Goal: Task Accomplishment & Management: Manage account settings

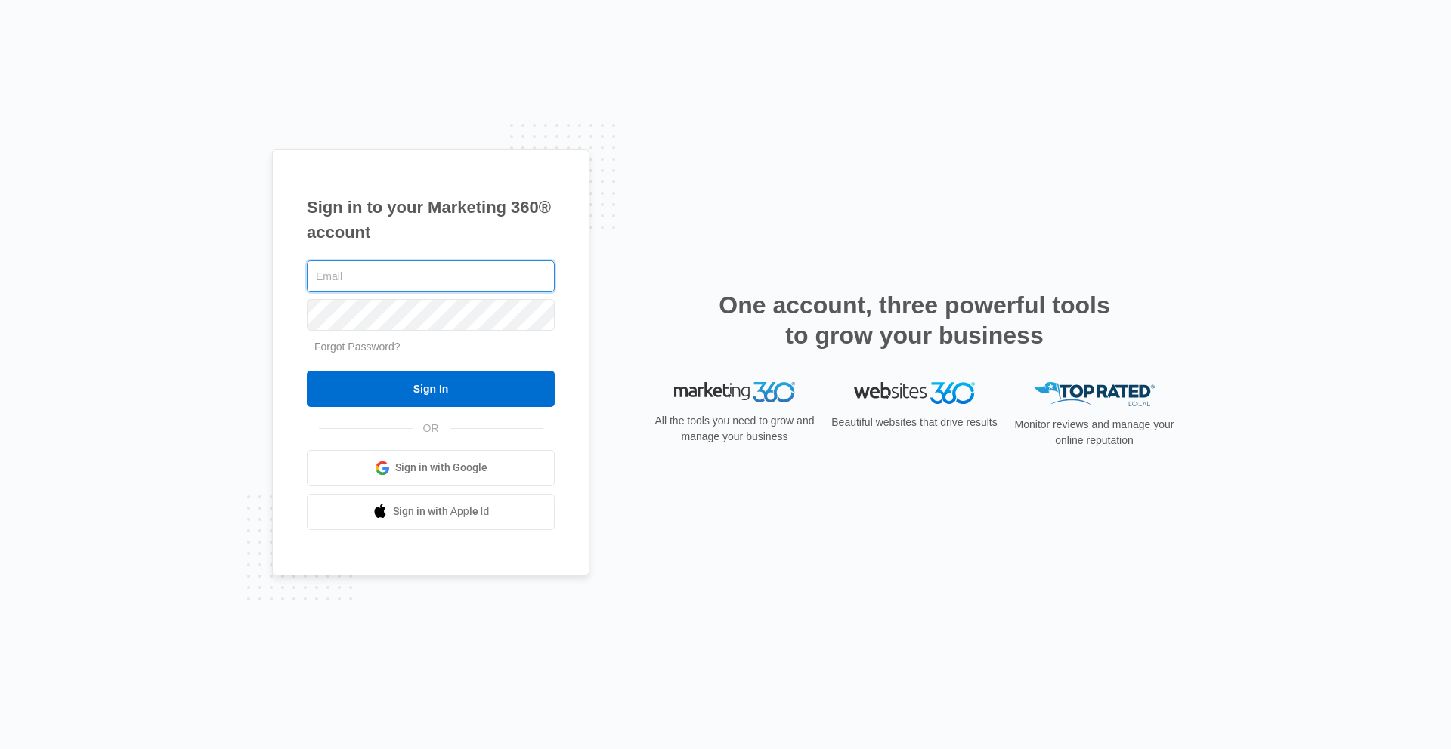
type input "luke.barnes"
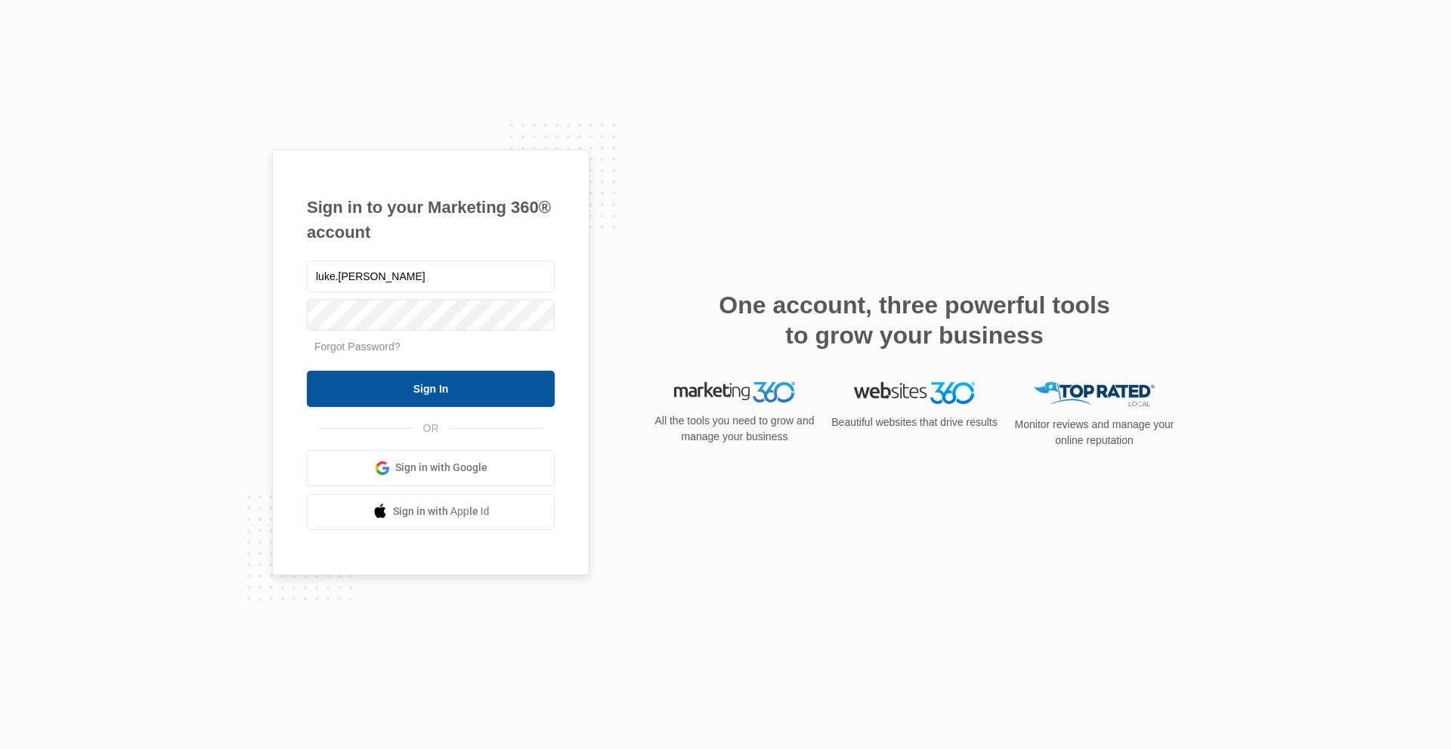
click at [375, 382] on input "Sign In" at bounding box center [431, 389] width 248 height 36
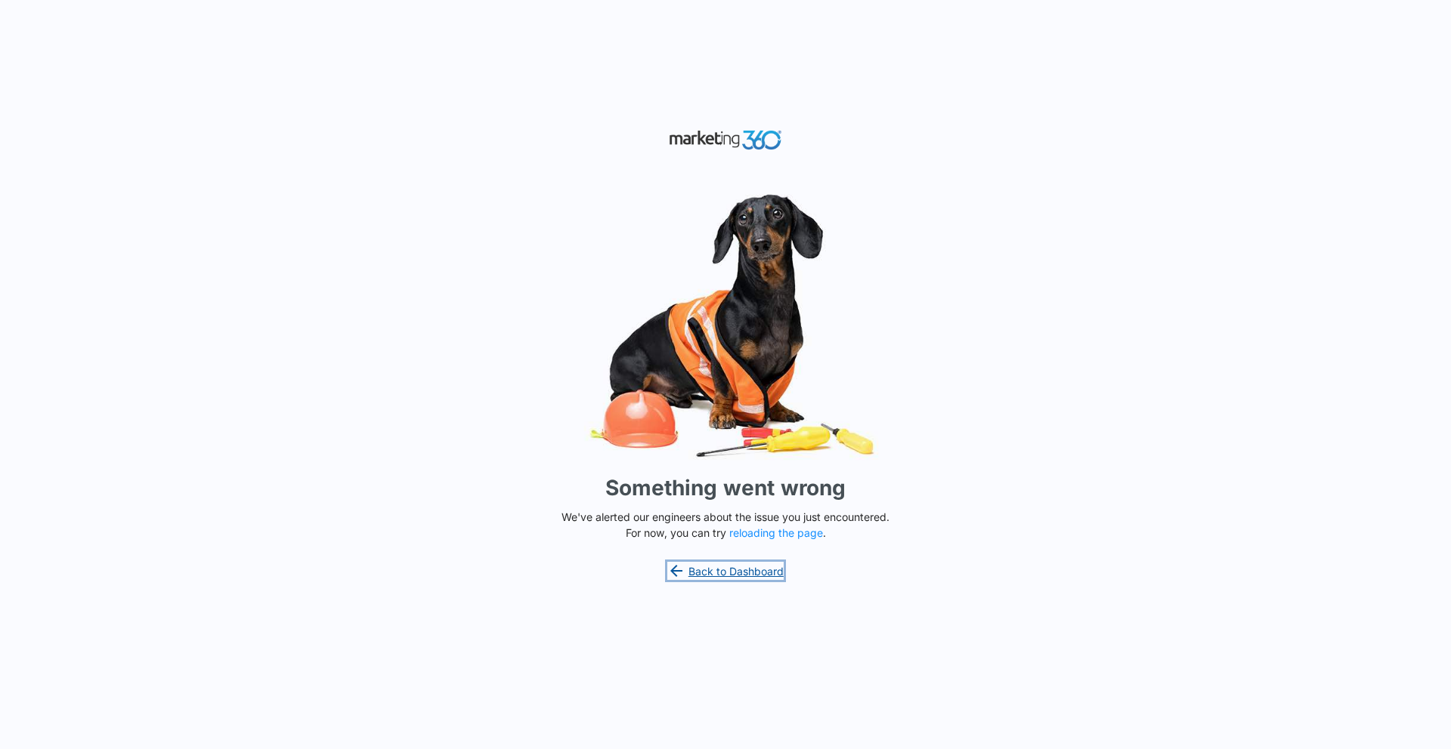
click at [727, 571] on link "Back to Dashboard" at bounding box center [725, 571] width 116 height 18
click at [759, 533] on button "reloading the page" at bounding box center [776, 533] width 94 height 12
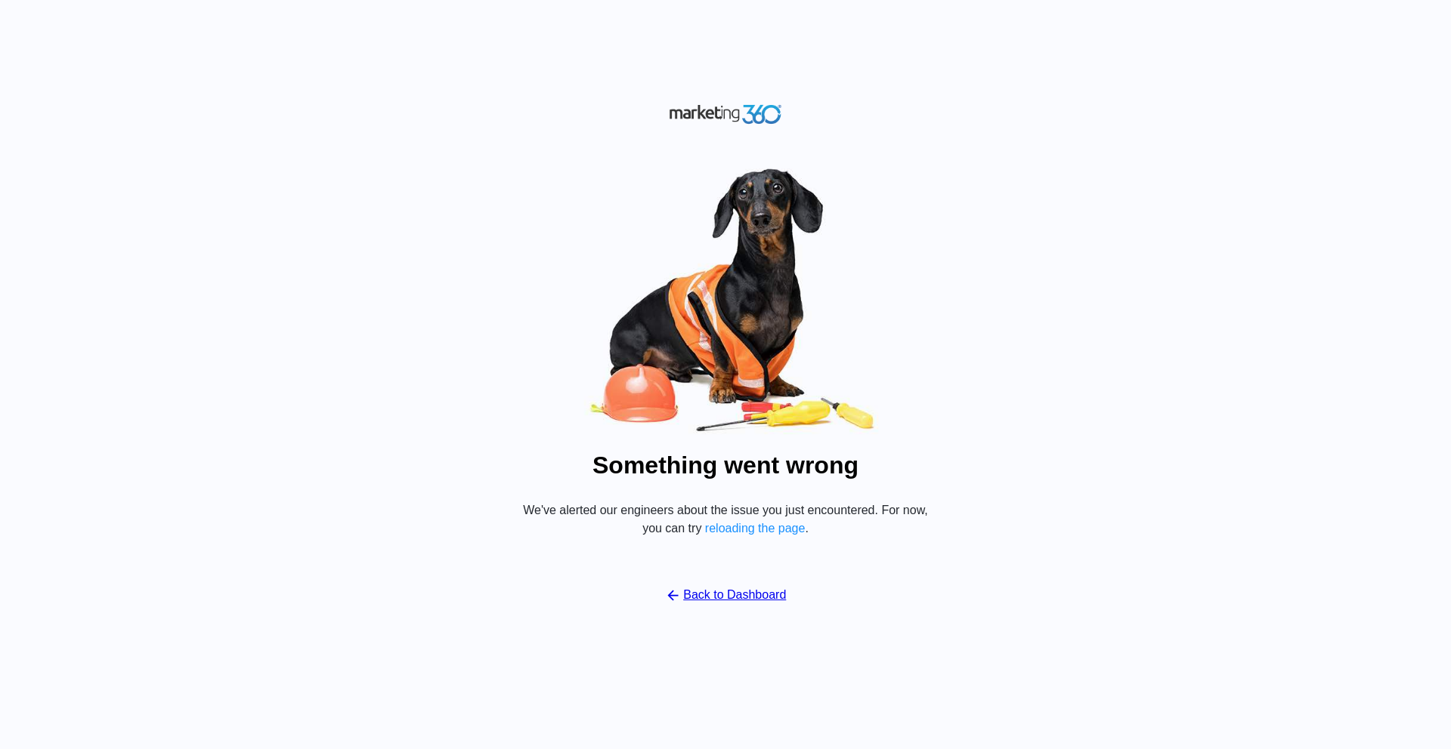
click at [681, 56] on div "Something went wrong We've alerted our engineers about the issue you just encou…" at bounding box center [725, 374] width 1451 height 749
click at [689, 598] on link "Back to Dashboard" at bounding box center [726, 595] width 122 height 18
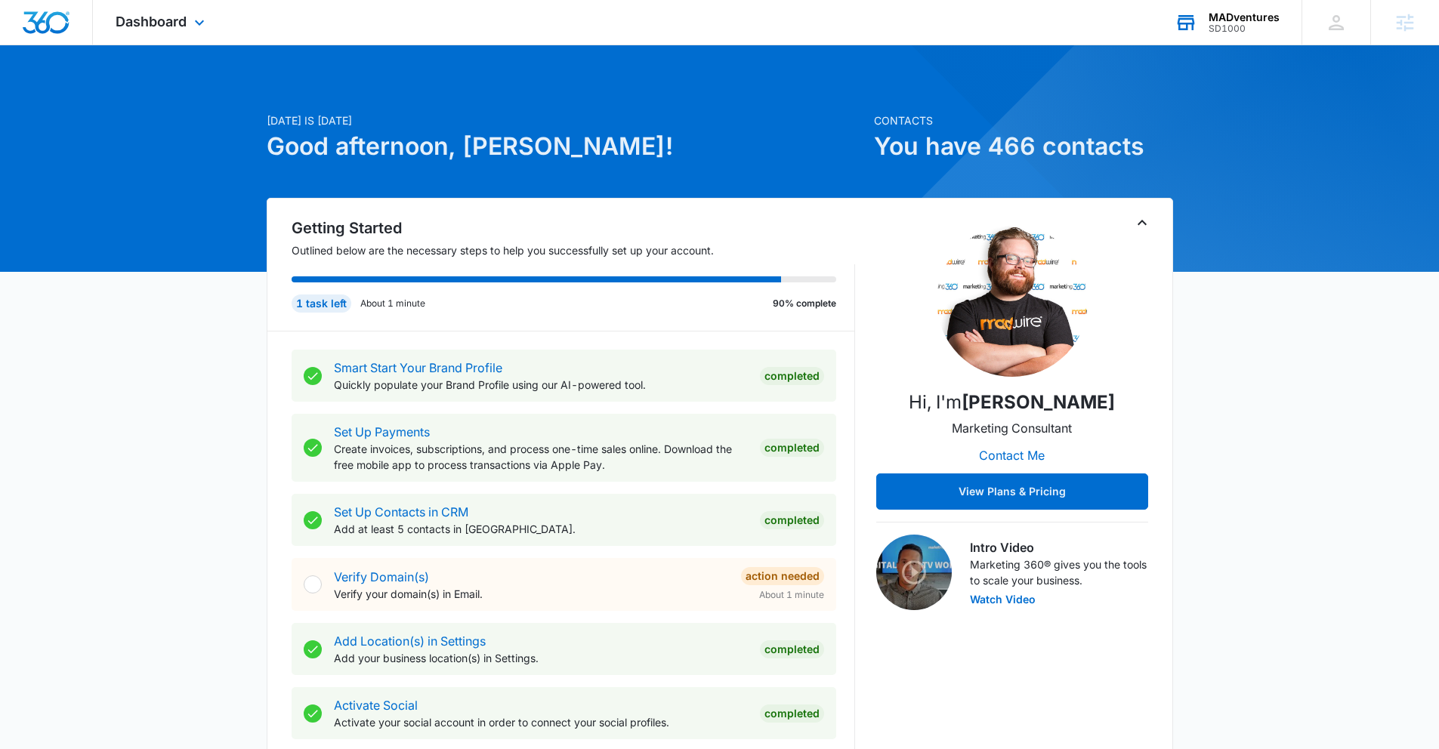
click at [1228, 26] on div "SD1000" at bounding box center [1244, 28] width 71 height 11
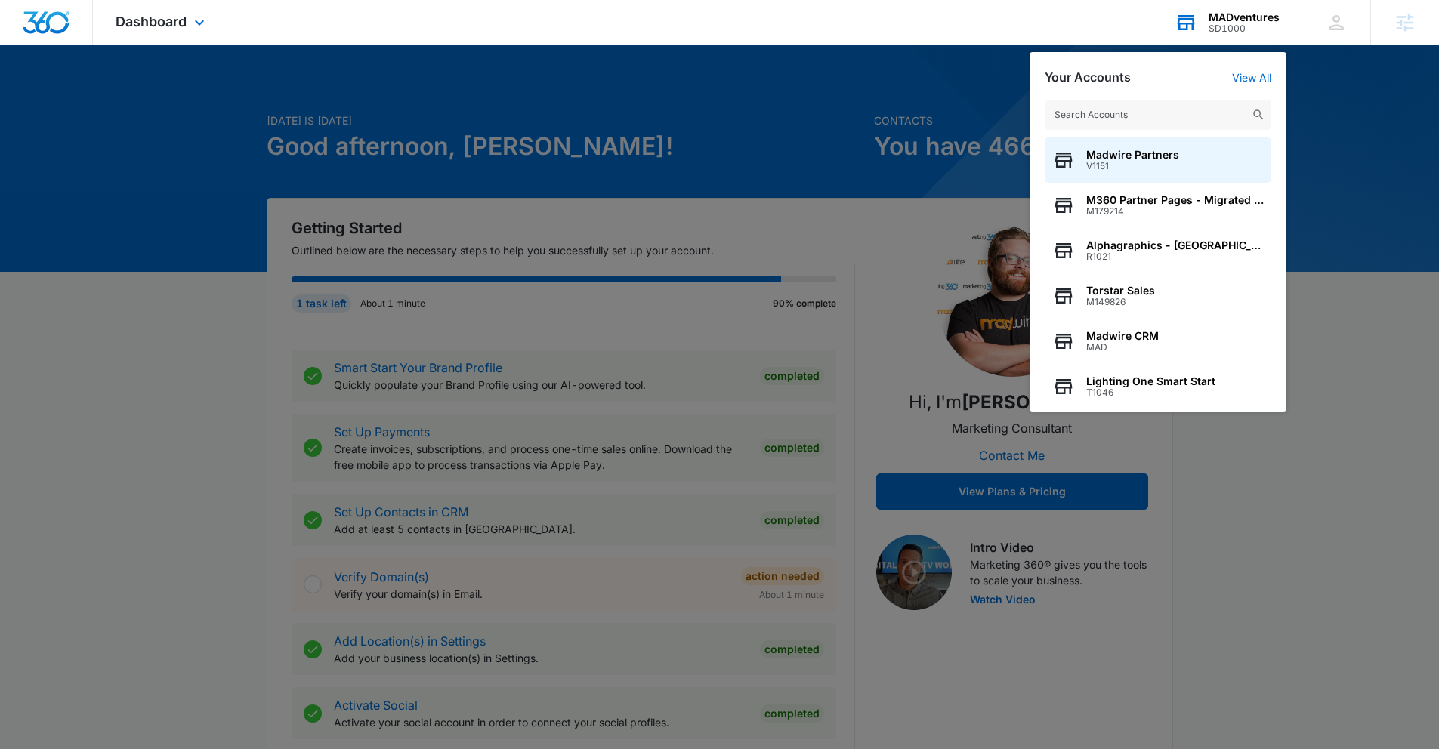
click at [1137, 119] on input "text" at bounding box center [1158, 115] width 227 height 30
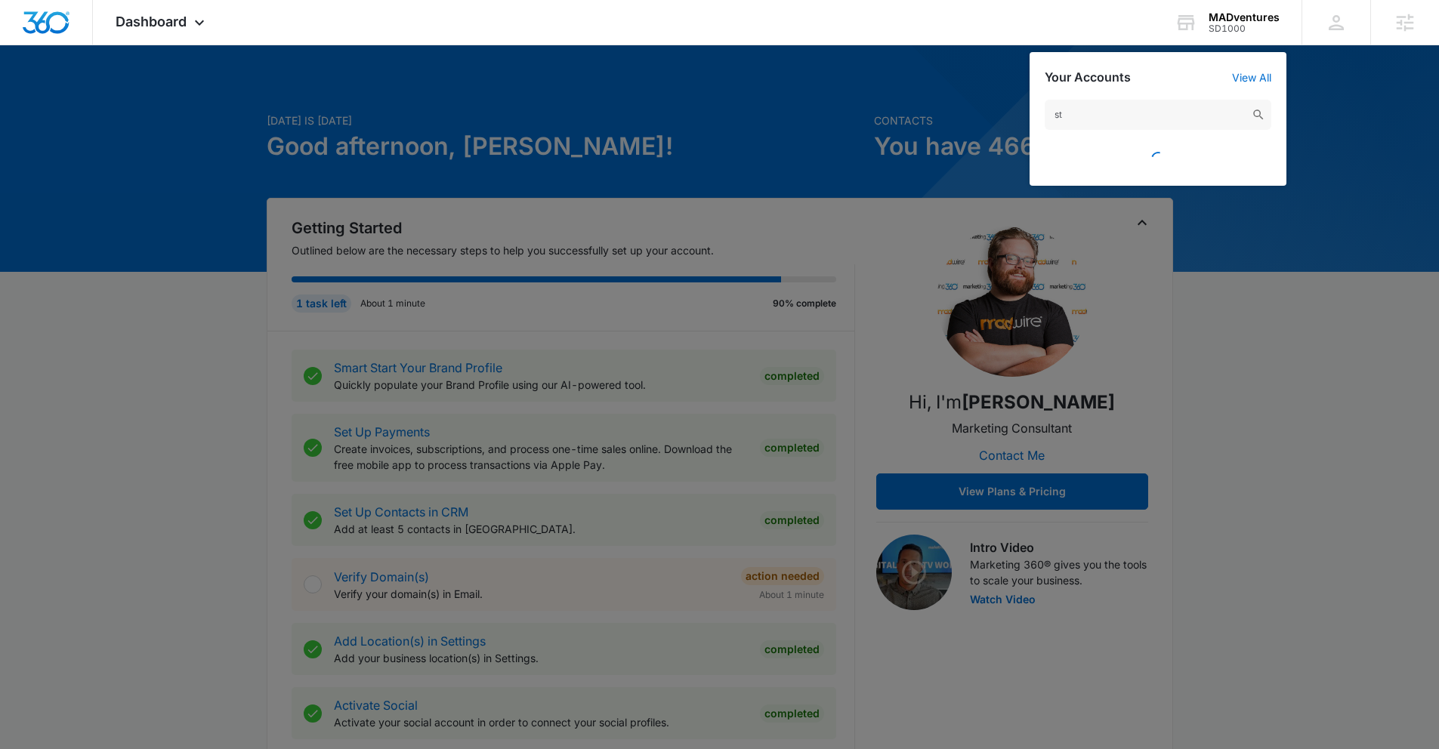
type input "s"
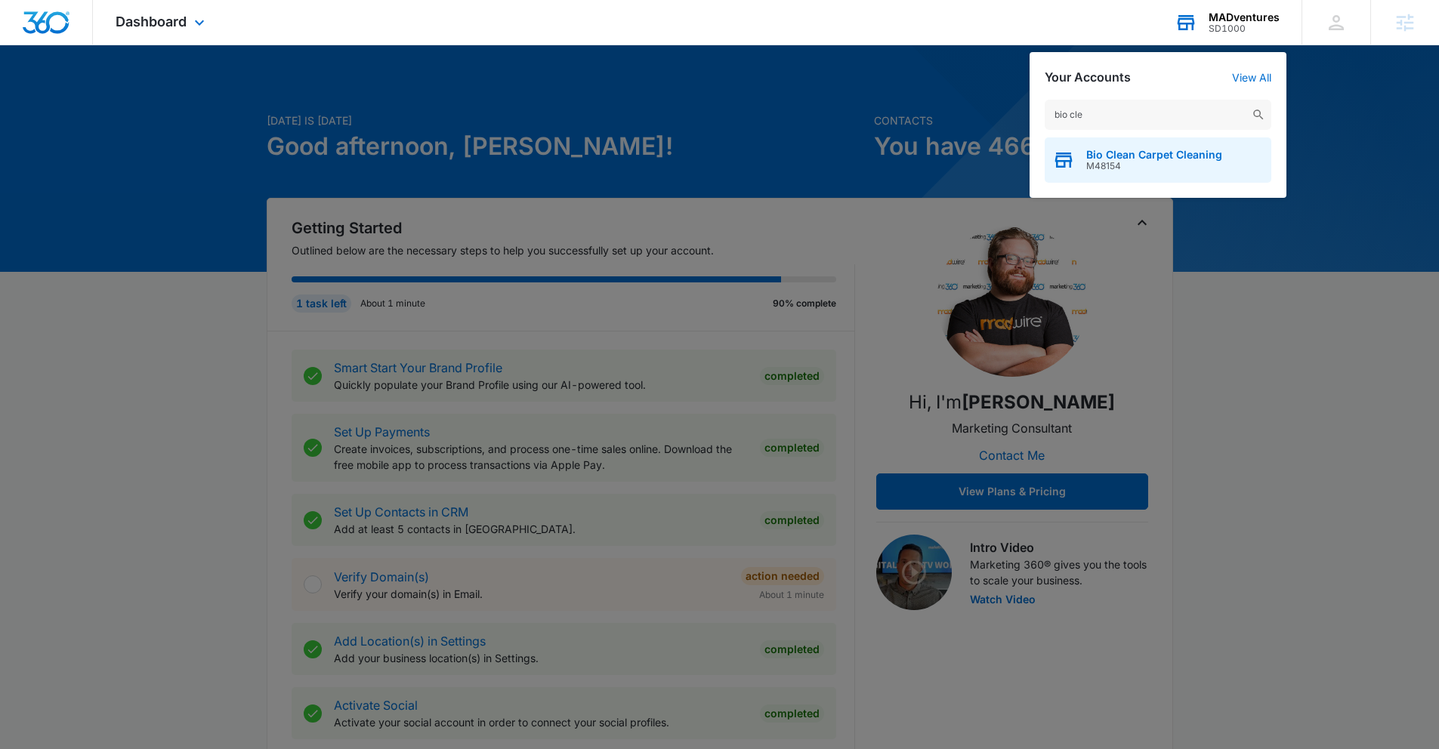
type input "bio cle"
click at [1151, 156] on span "Bio Clean Carpet Cleaning" at bounding box center [1154, 155] width 136 height 12
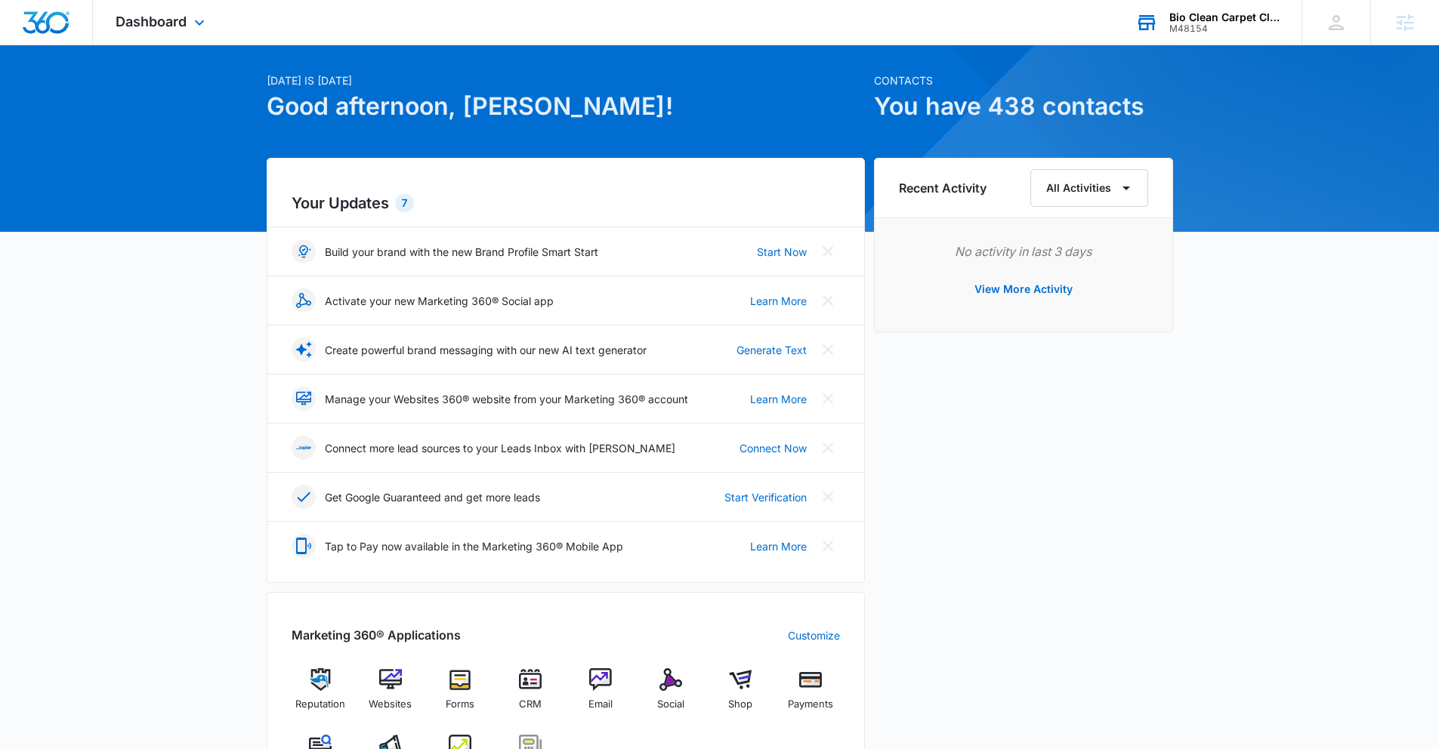
scroll to position [131, 0]
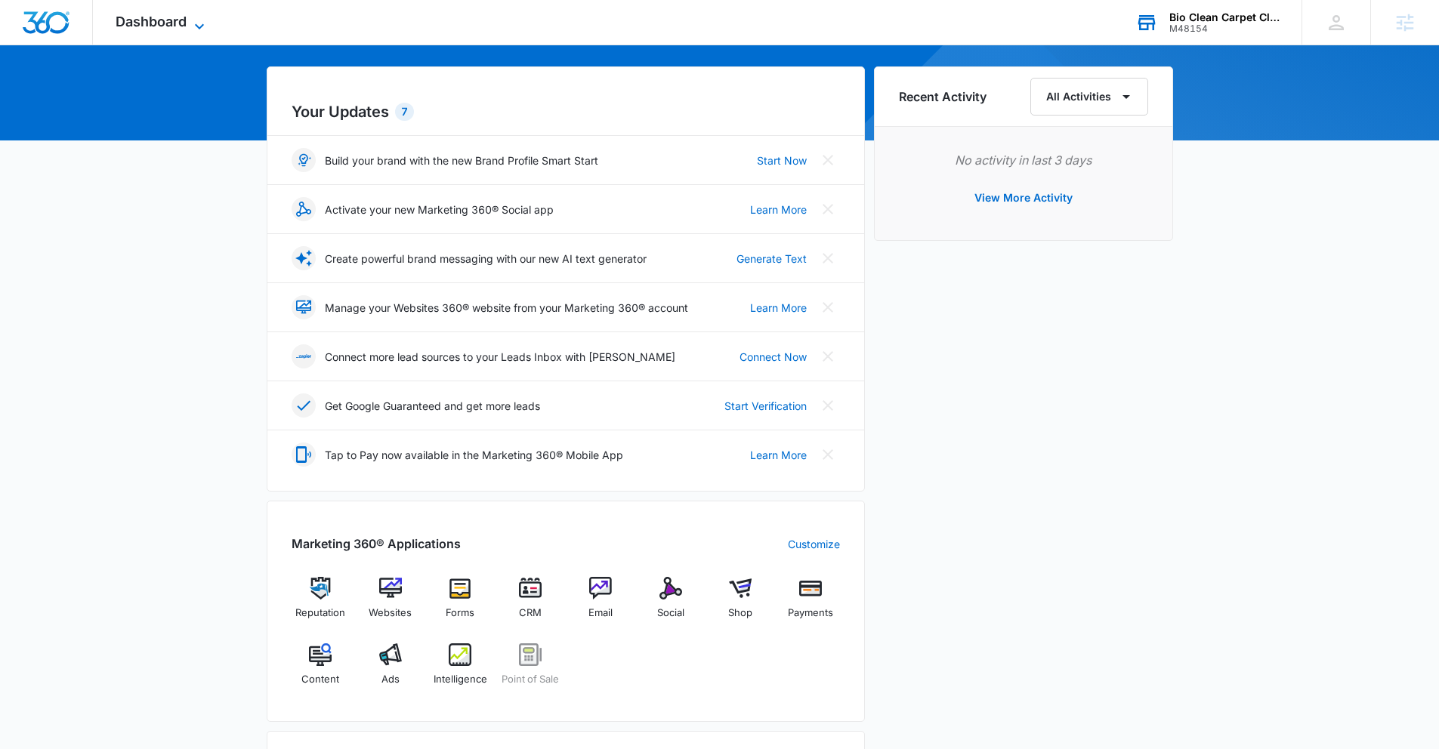
click at [171, 23] on span "Dashboard" at bounding box center [151, 22] width 71 height 16
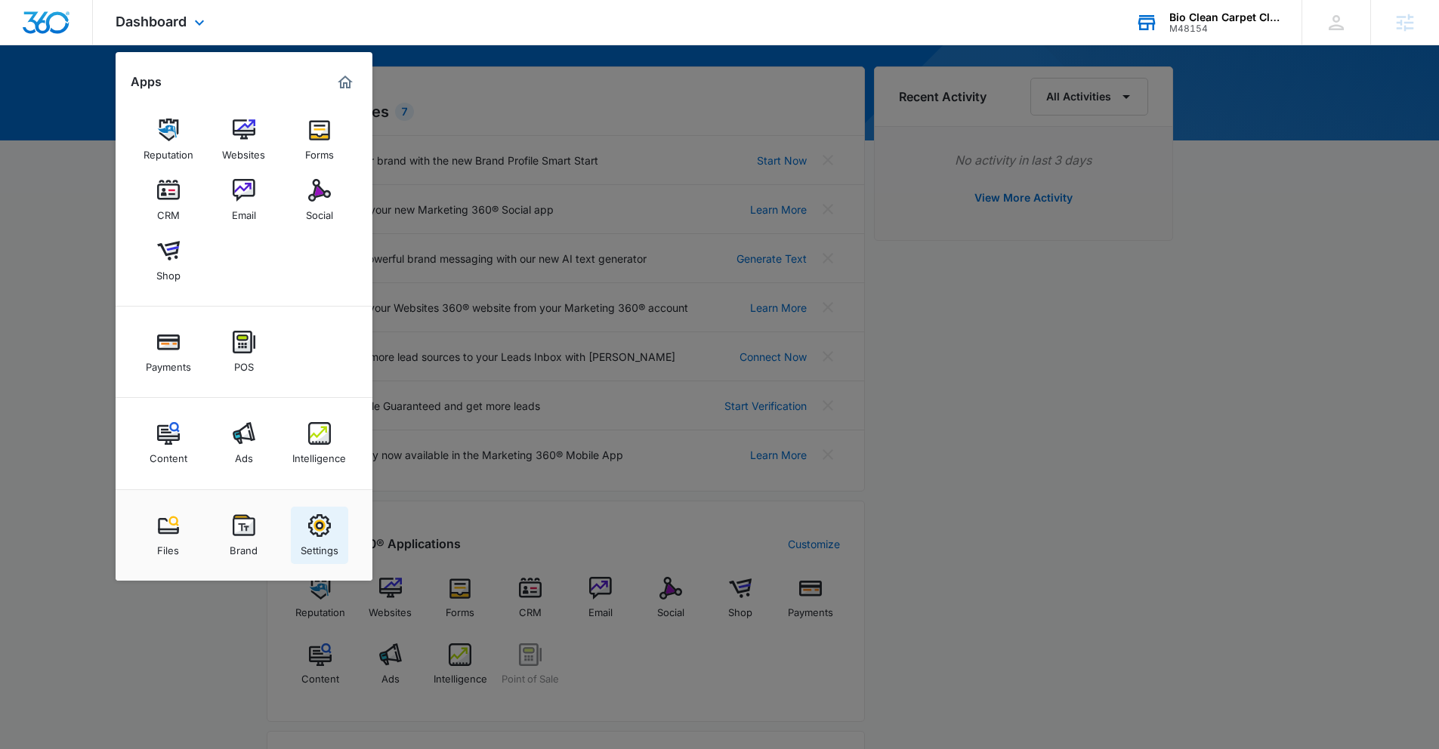
click at [320, 534] on img at bounding box center [319, 526] width 23 height 23
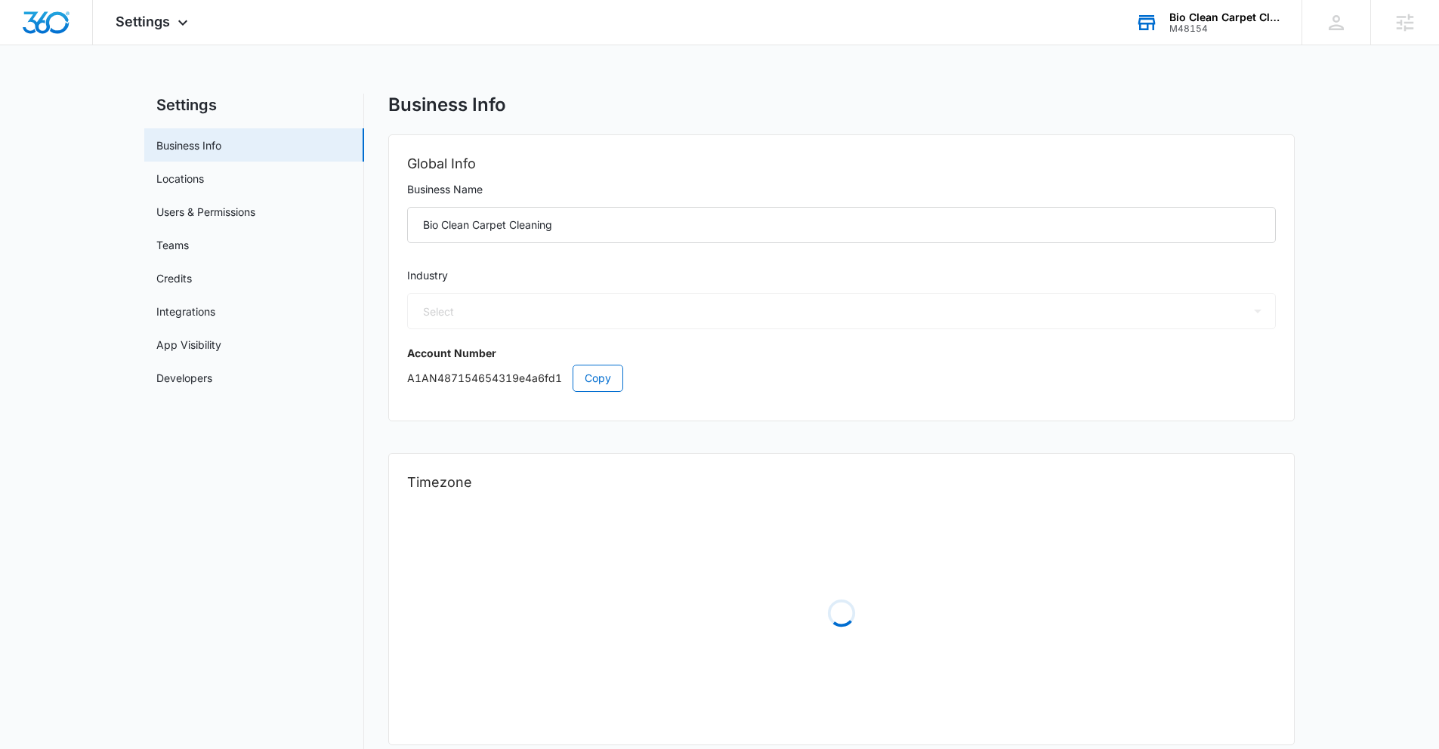
select select "46"
select select "US"
select select "America/New_York"
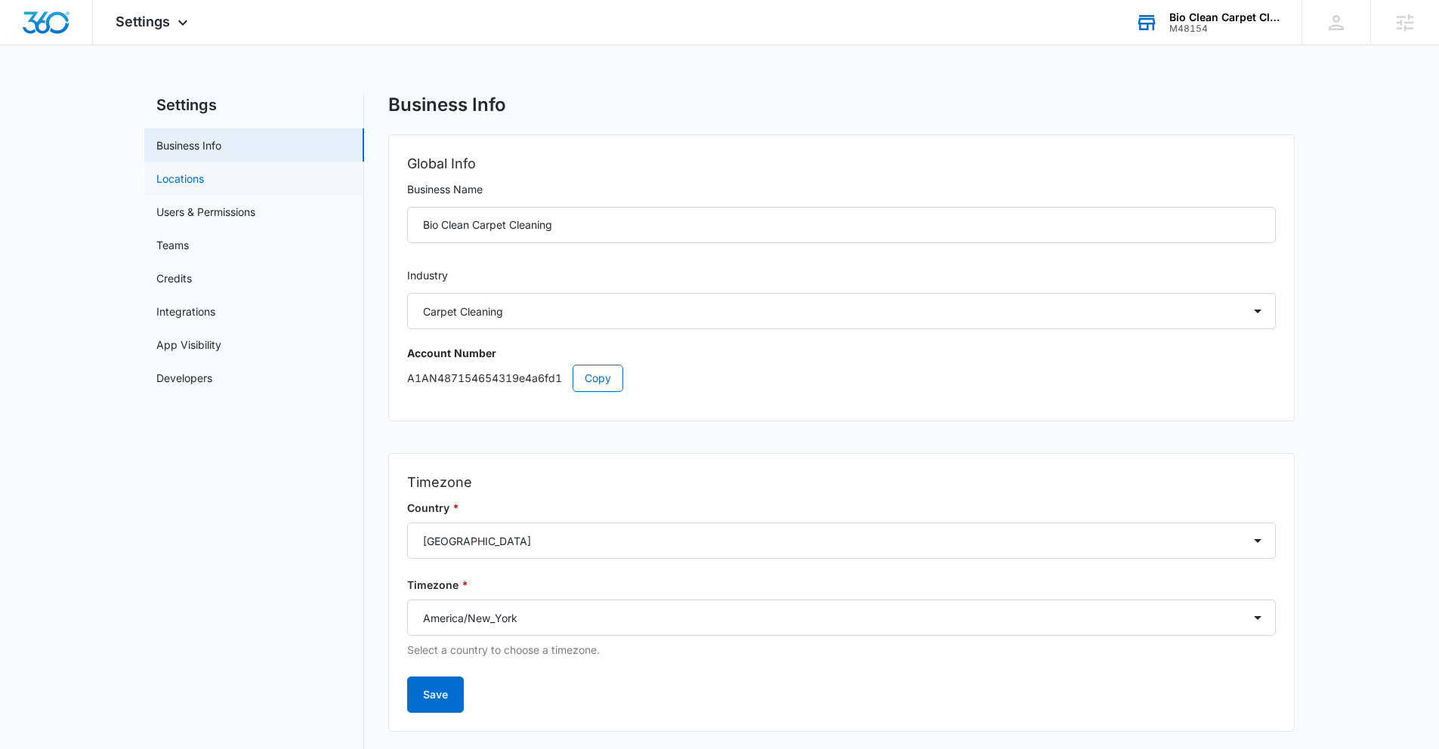
click at [196, 181] on link "Locations" at bounding box center [180, 179] width 48 height 16
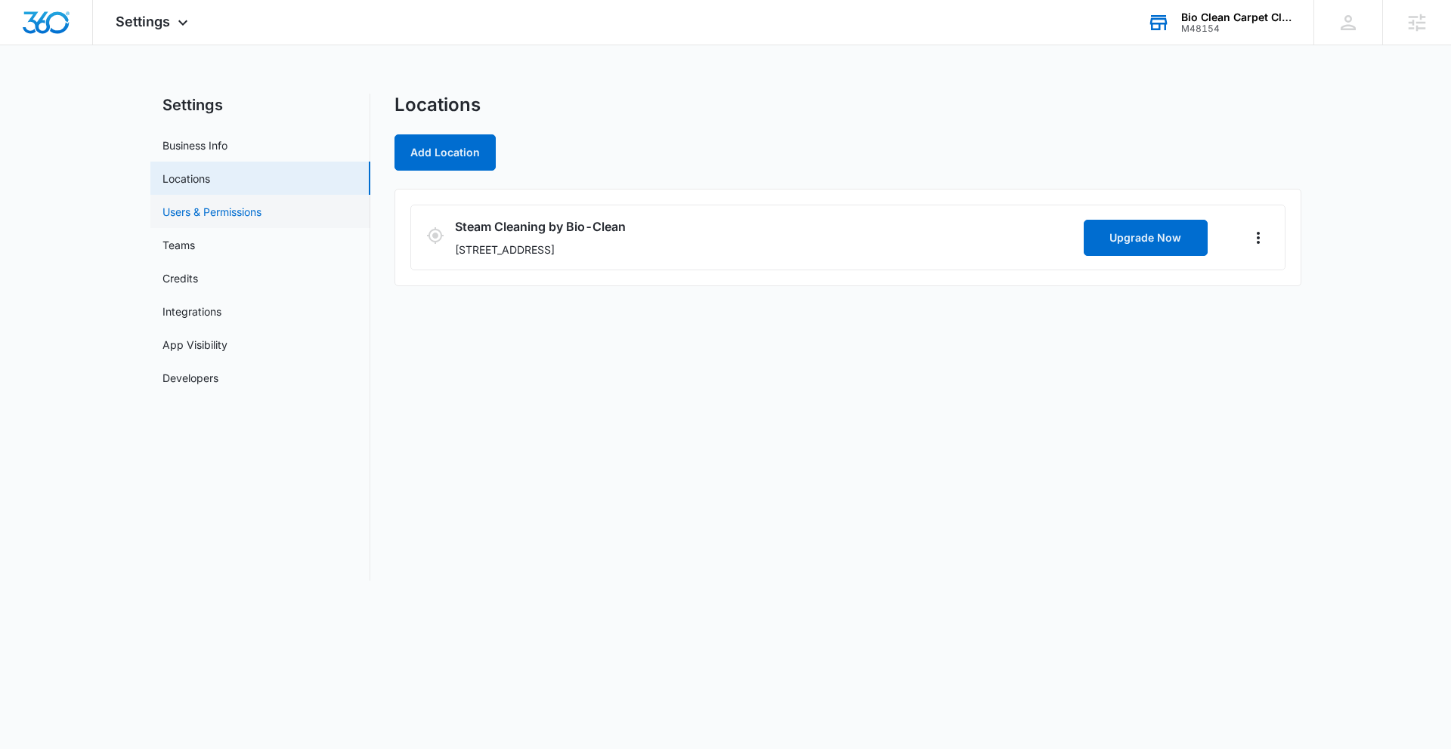
click at [238, 215] on link "Users & Permissions" at bounding box center [211, 212] width 99 height 16
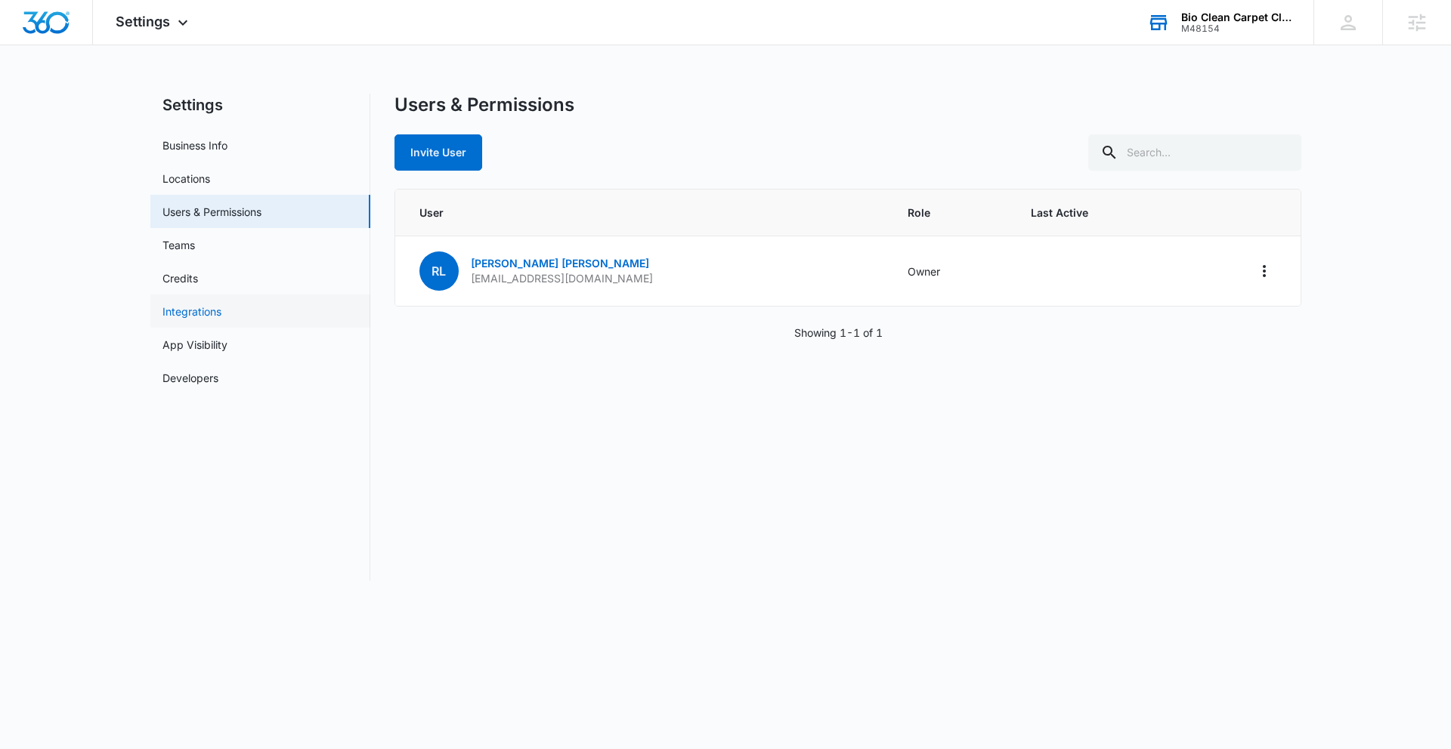
click at [218, 307] on link "Integrations" at bounding box center [191, 312] width 59 height 16
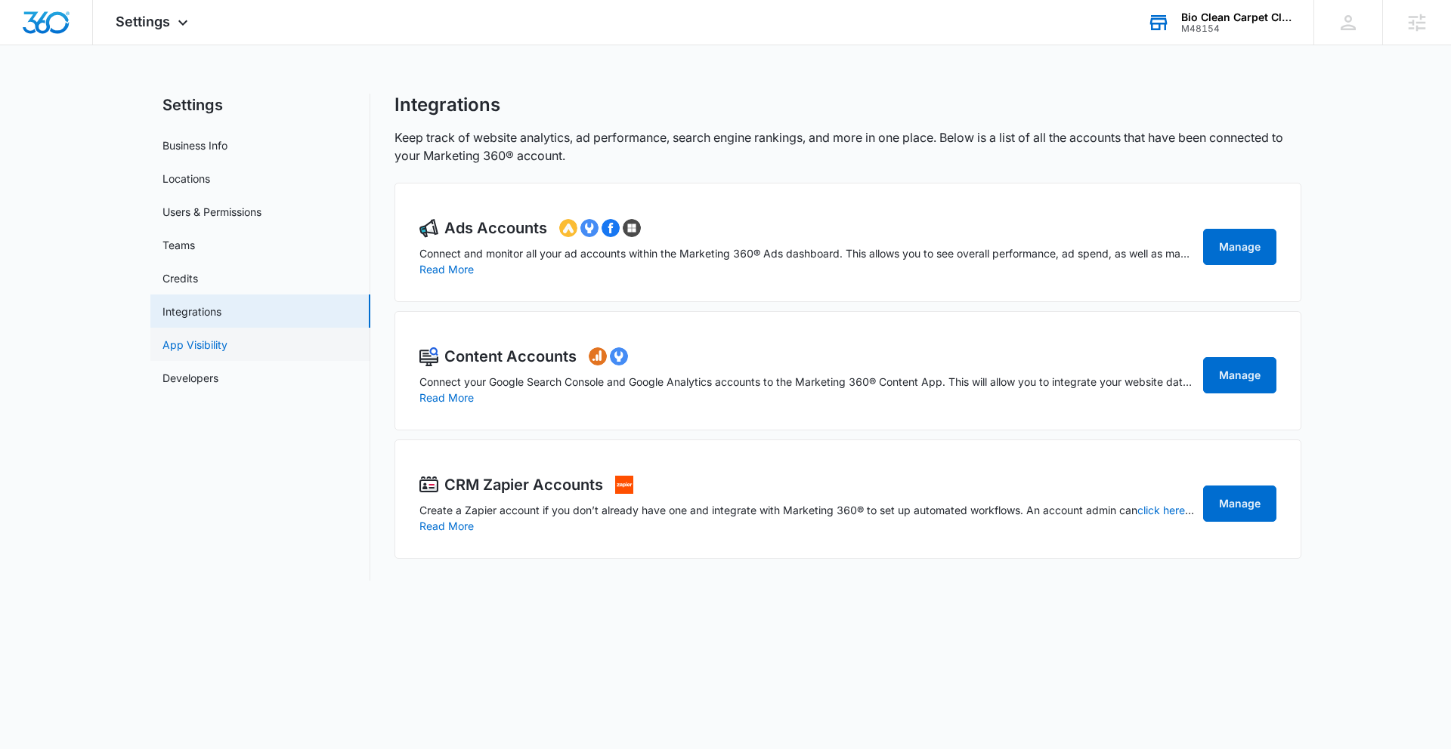
click at [227, 341] on link "App Visibility" at bounding box center [194, 345] width 65 height 16
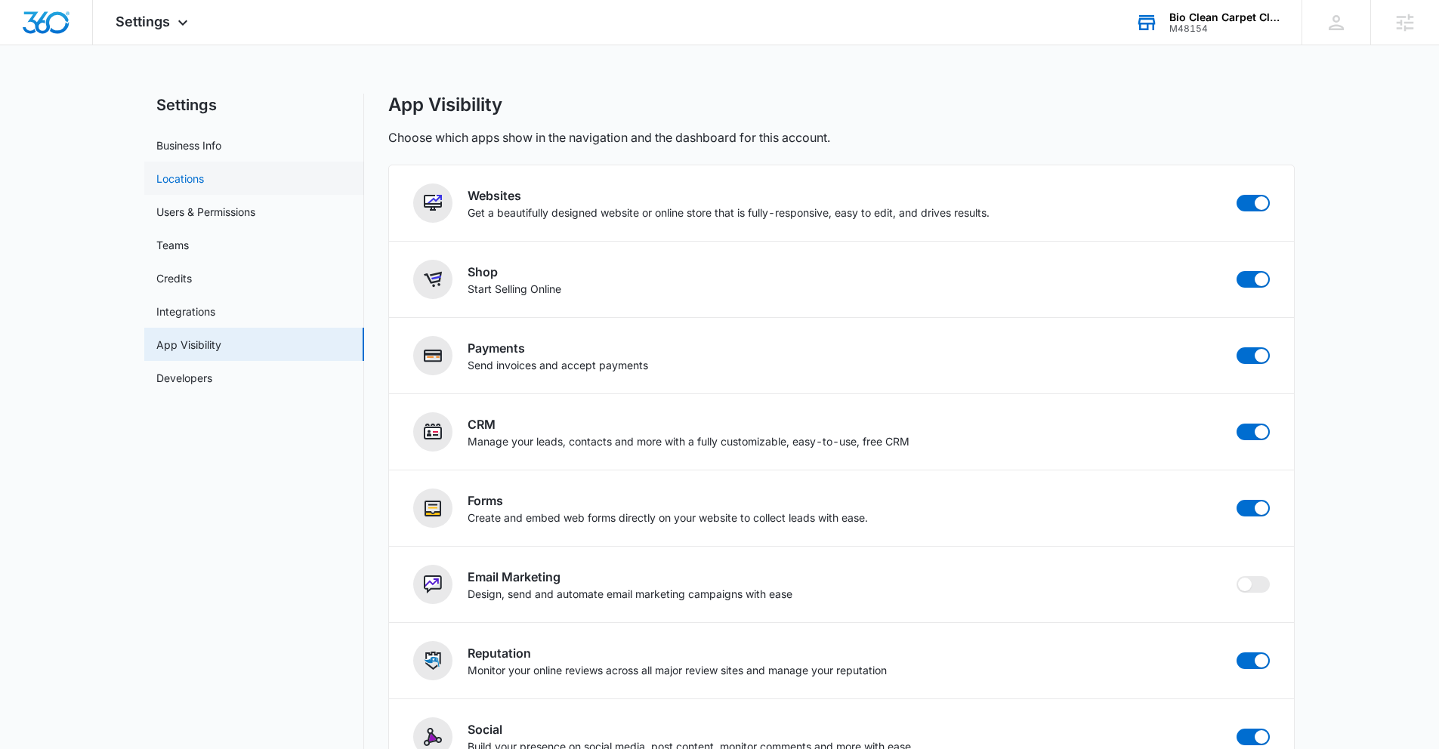
click at [187, 184] on link "Locations" at bounding box center [180, 179] width 48 height 16
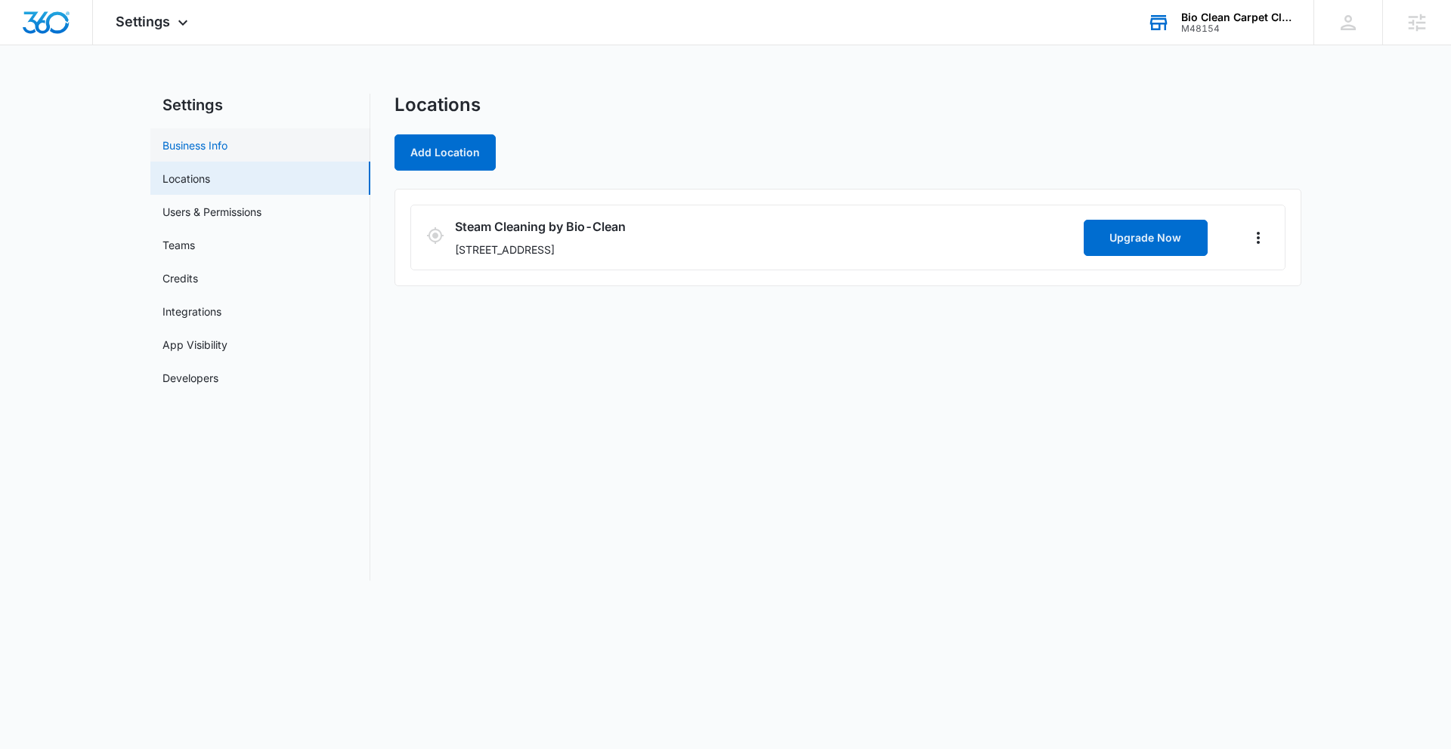
click at [227, 147] on link "Business Info" at bounding box center [194, 146] width 65 height 16
select select "46"
select select "US"
select select "America/New_York"
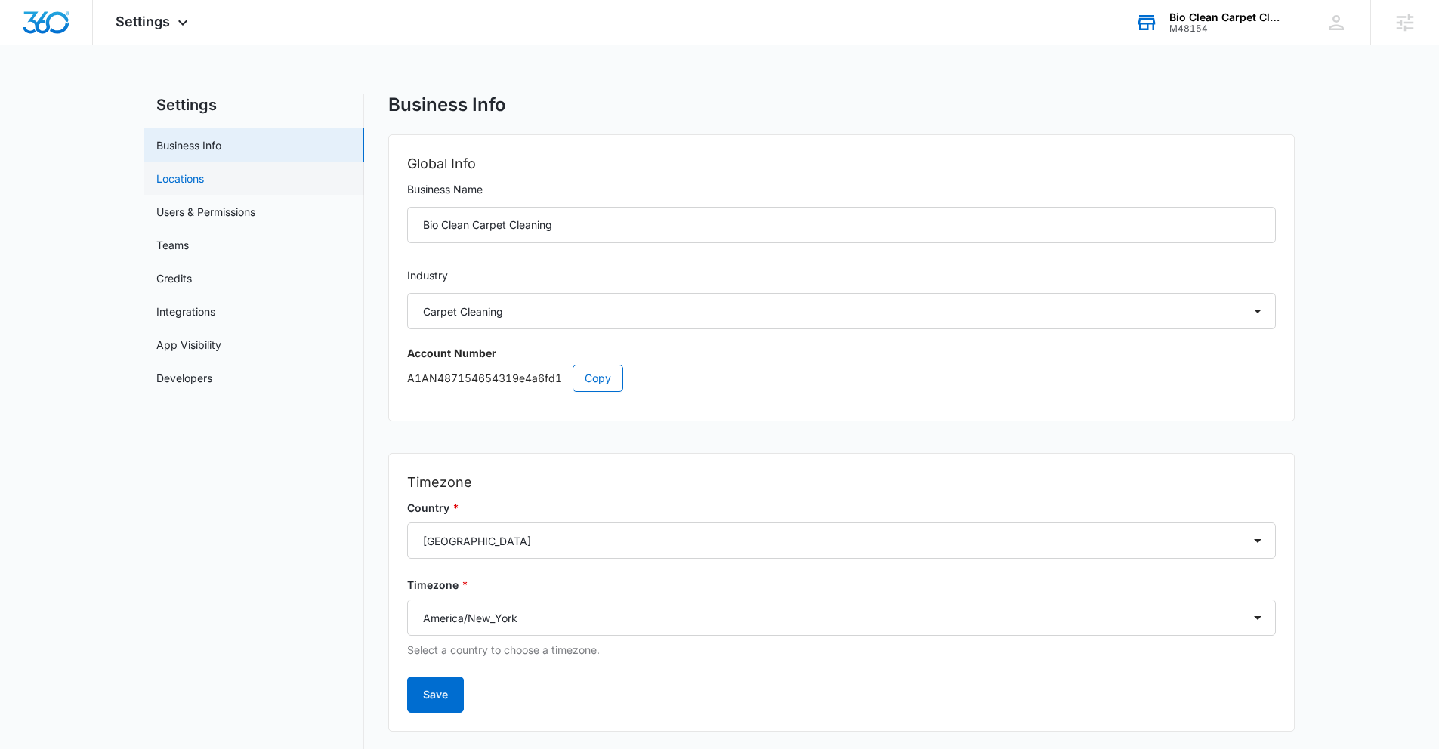
click at [204, 184] on link "Locations" at bounding box center [180, 179] width 48 height 16
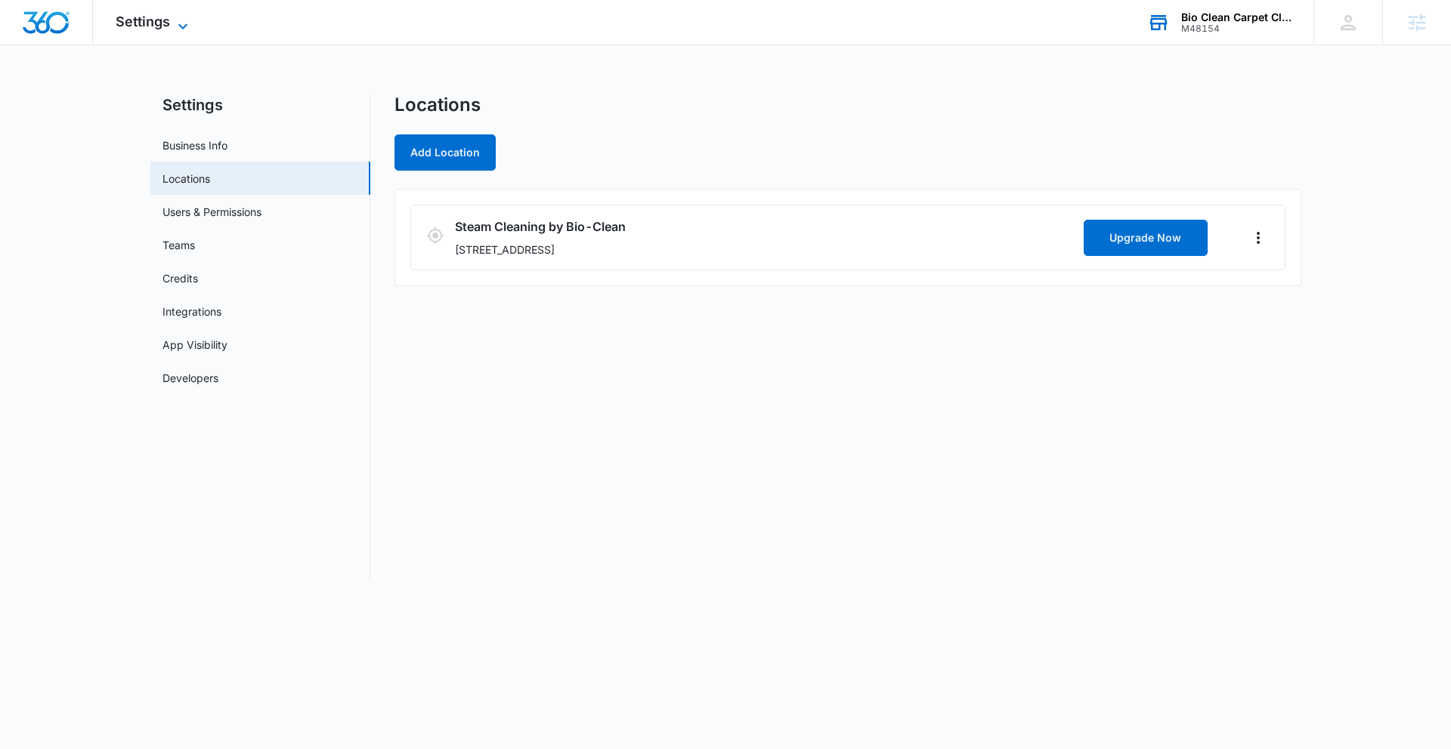
click at [141, 19] on span "Settings" at bounding box center [143, 22] width 54 height 16
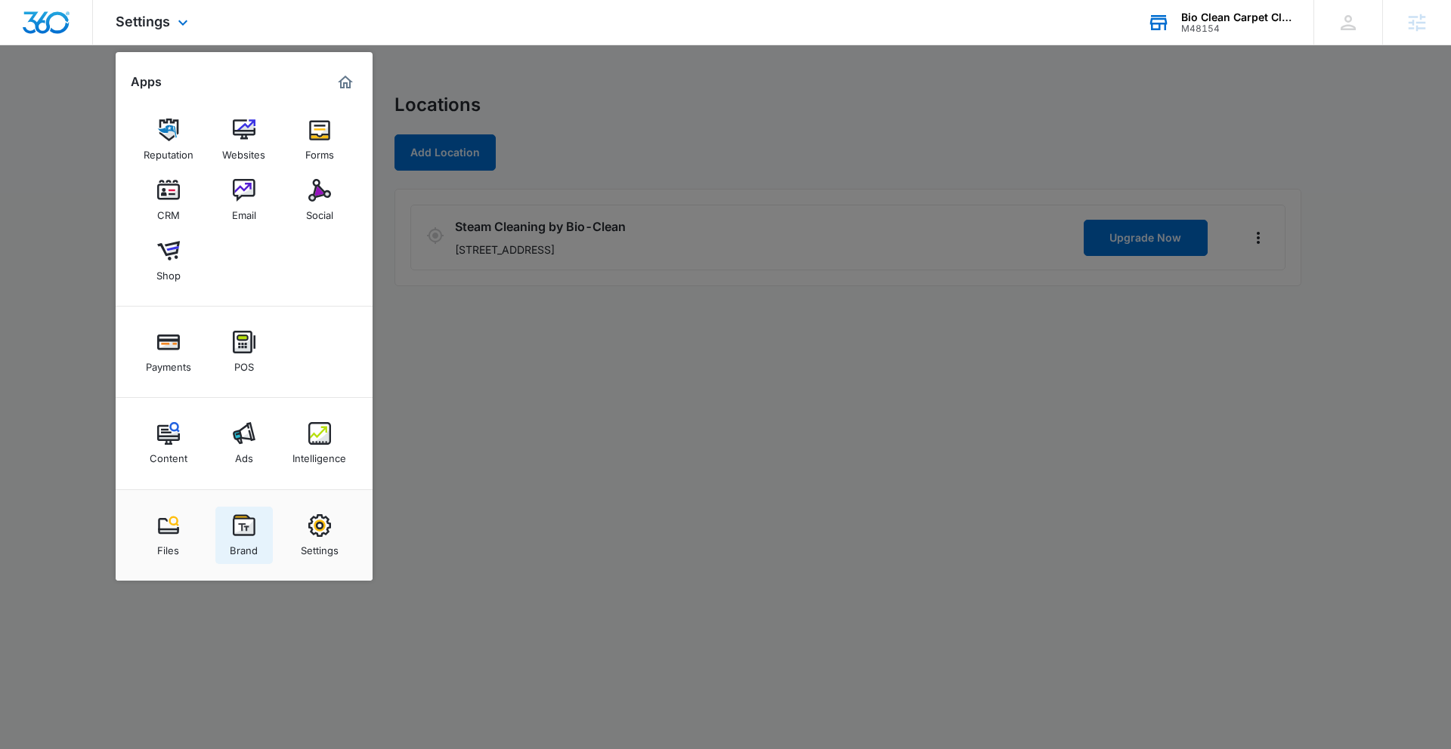
click at [246, 527] on img at bounding box center [244, 526] width 23 height 23
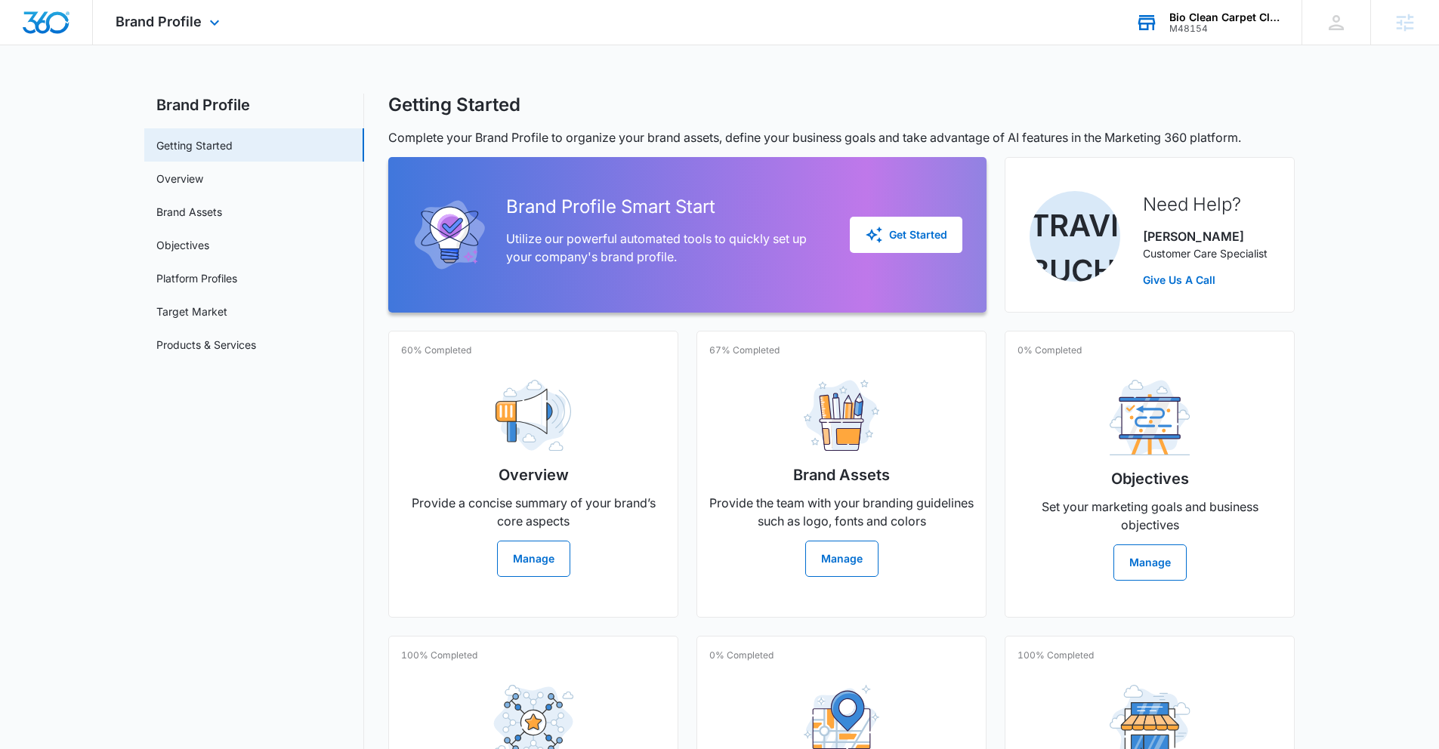
click at [178, 29] on div "Brand Profile Apps Reputation Websites Forms CRM Email Social Shop Payments POS…" at bounding box center [169, 22] width 153 height 45
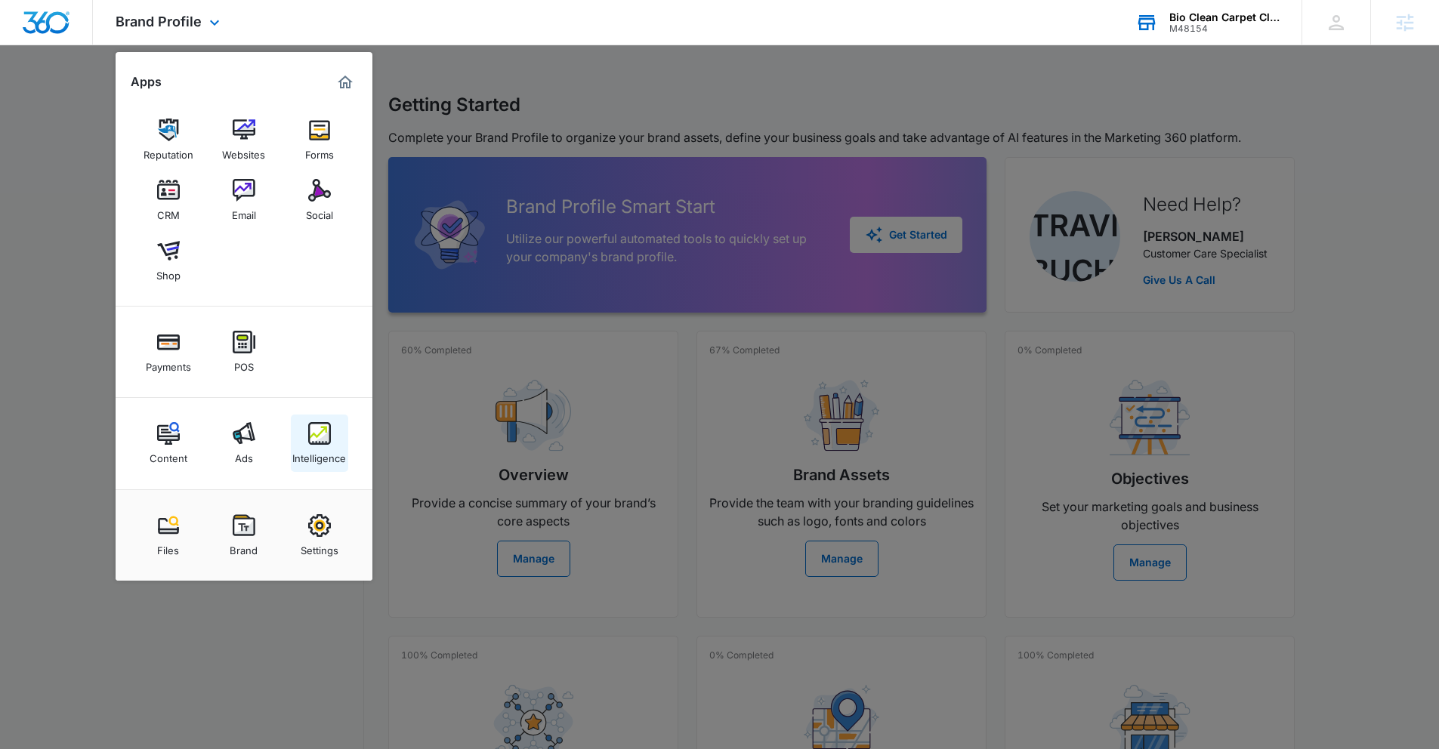
click at [311, 450] on div "Intelligence" at bounding box center [319, 455] width 54 height 20
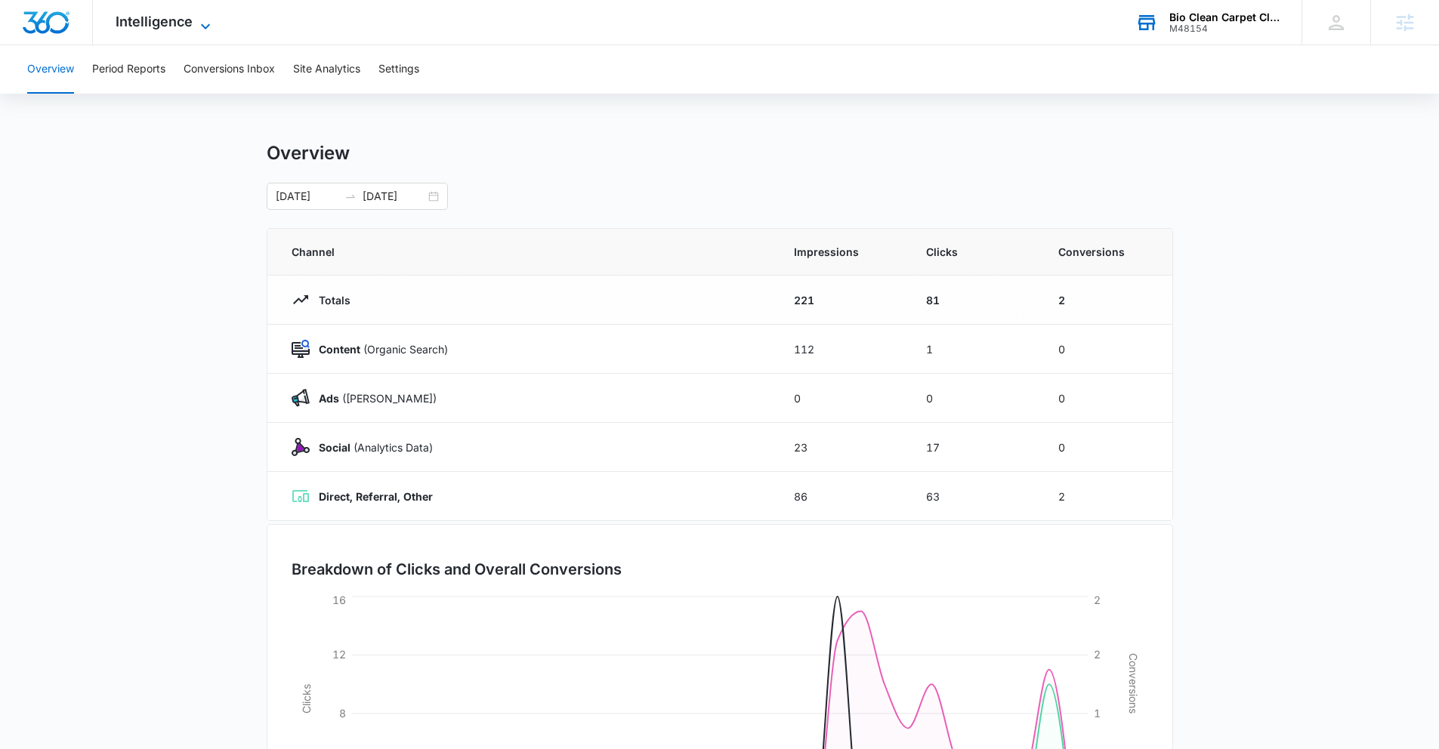
click at [167, 29] on span "Intelligence" at bounding box center [154, 22] width 77 height 16
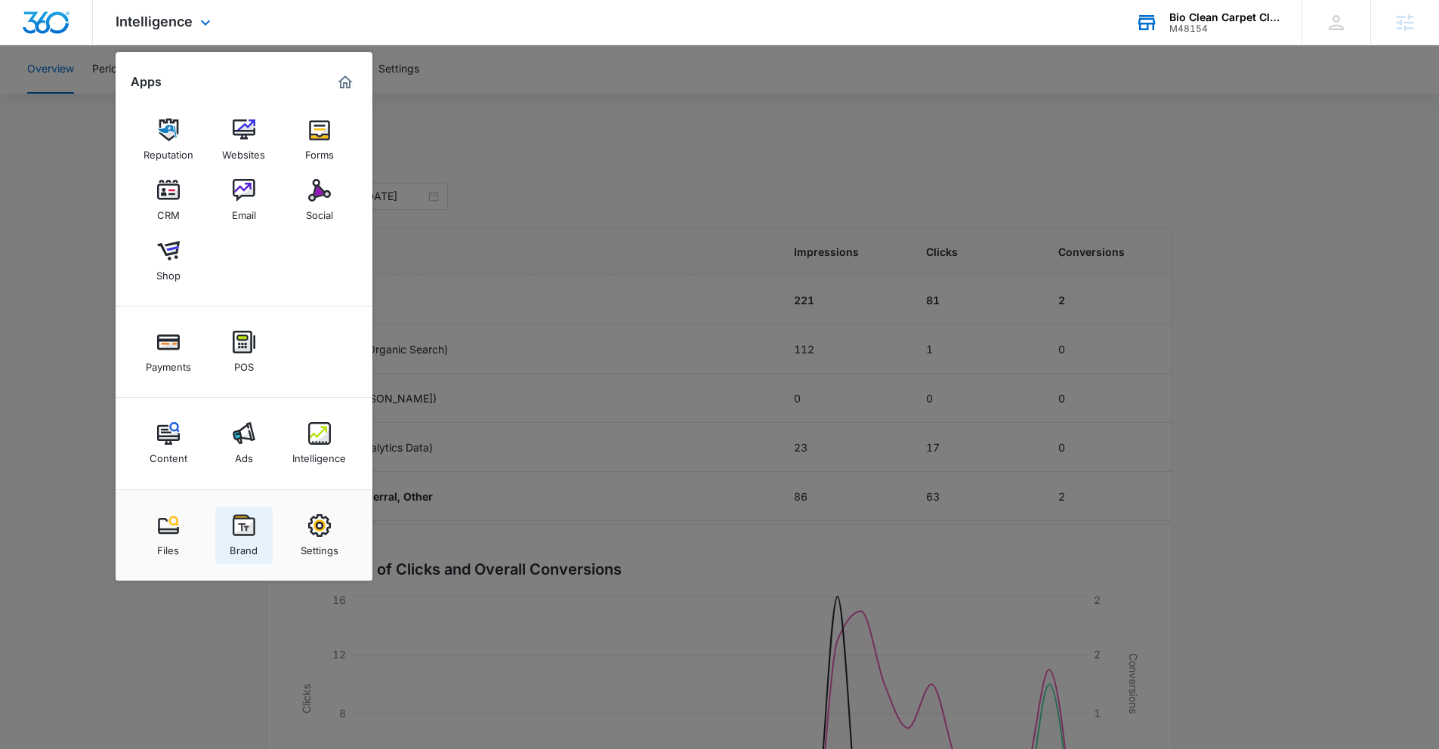
click at [244, 537] on div "Brand" at bounding box center [244, 547] width 28 height 20
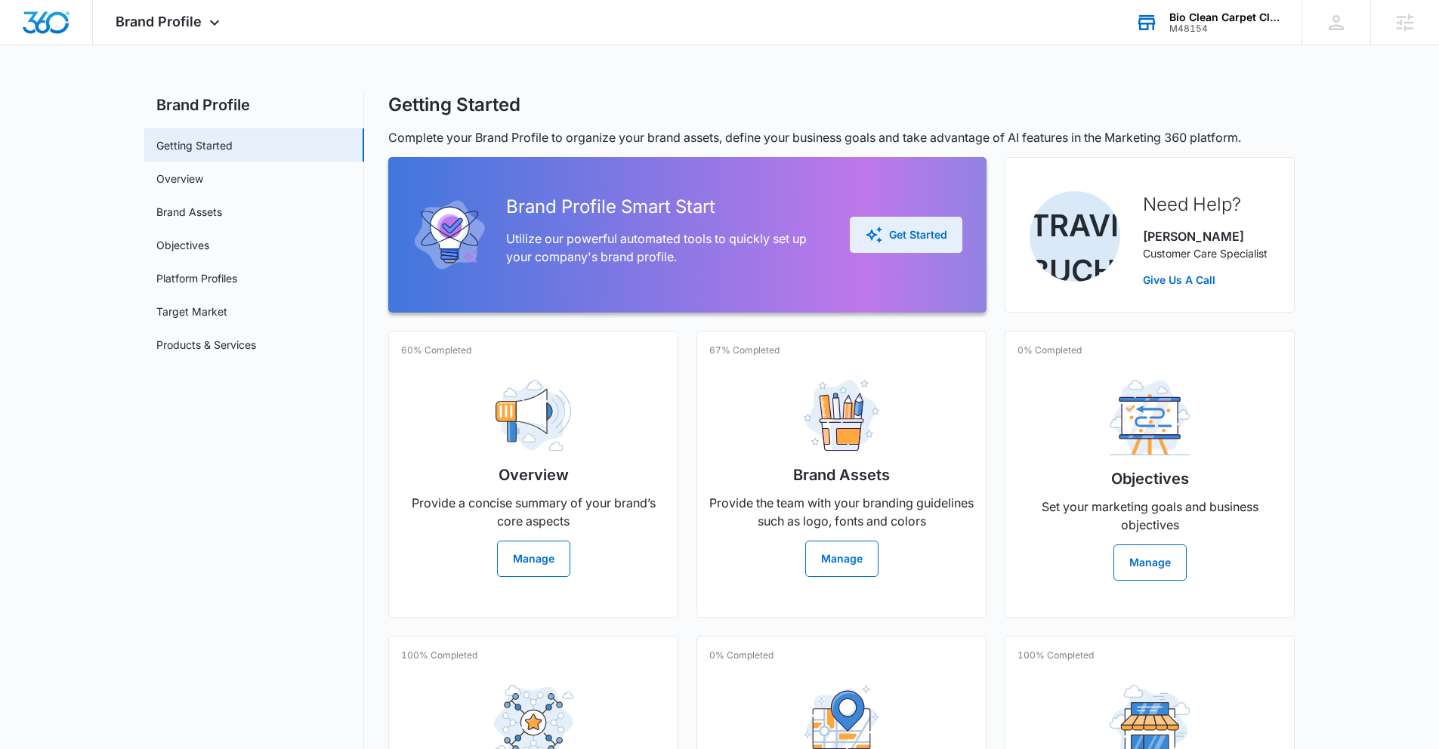
click at [873, 232] on icon "button" at bounding box center [874, 235] width 18 height 18
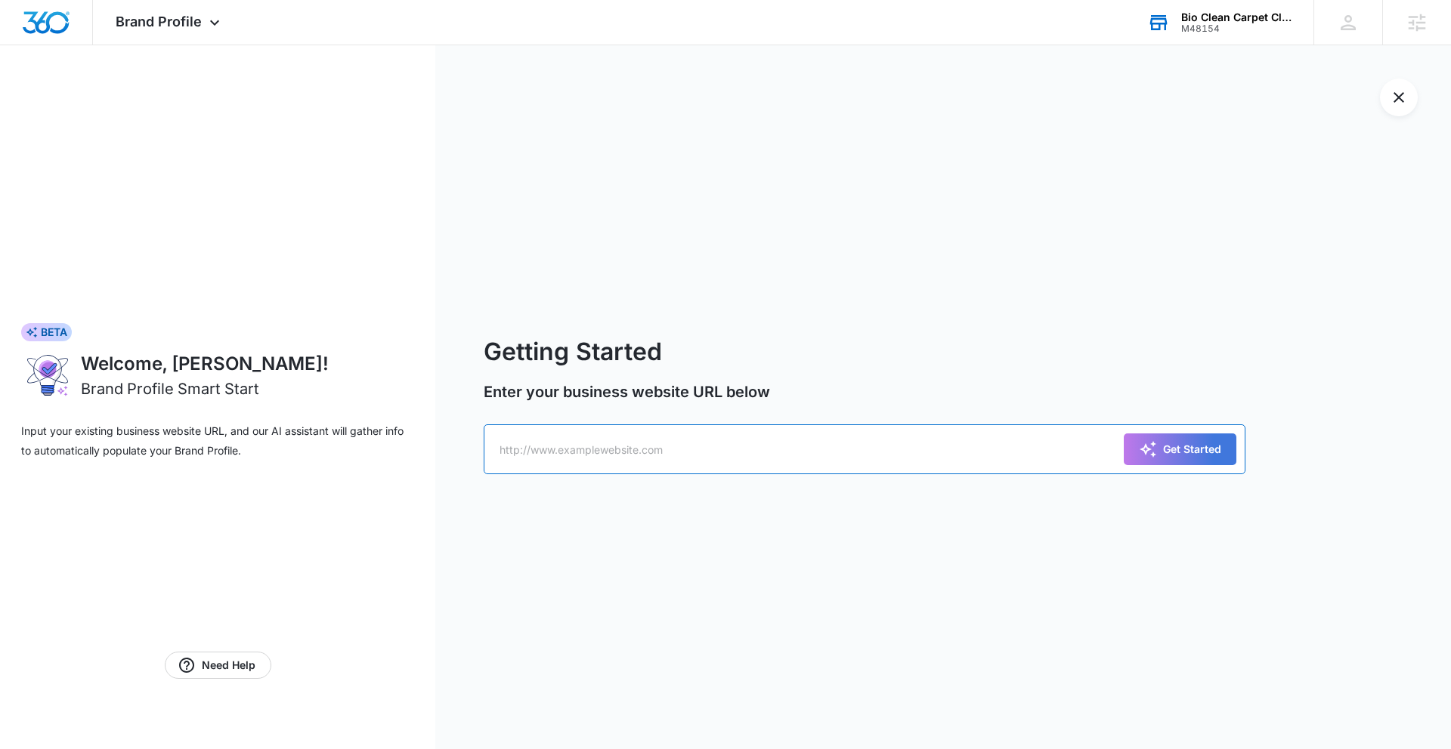
click at [665, 459] on input "text" at bounding box center [865, 450] width 762 height 50
paste input "https://steamcleanbybioclean.com/"
type input "https://steamcleanbybioclean.com/"
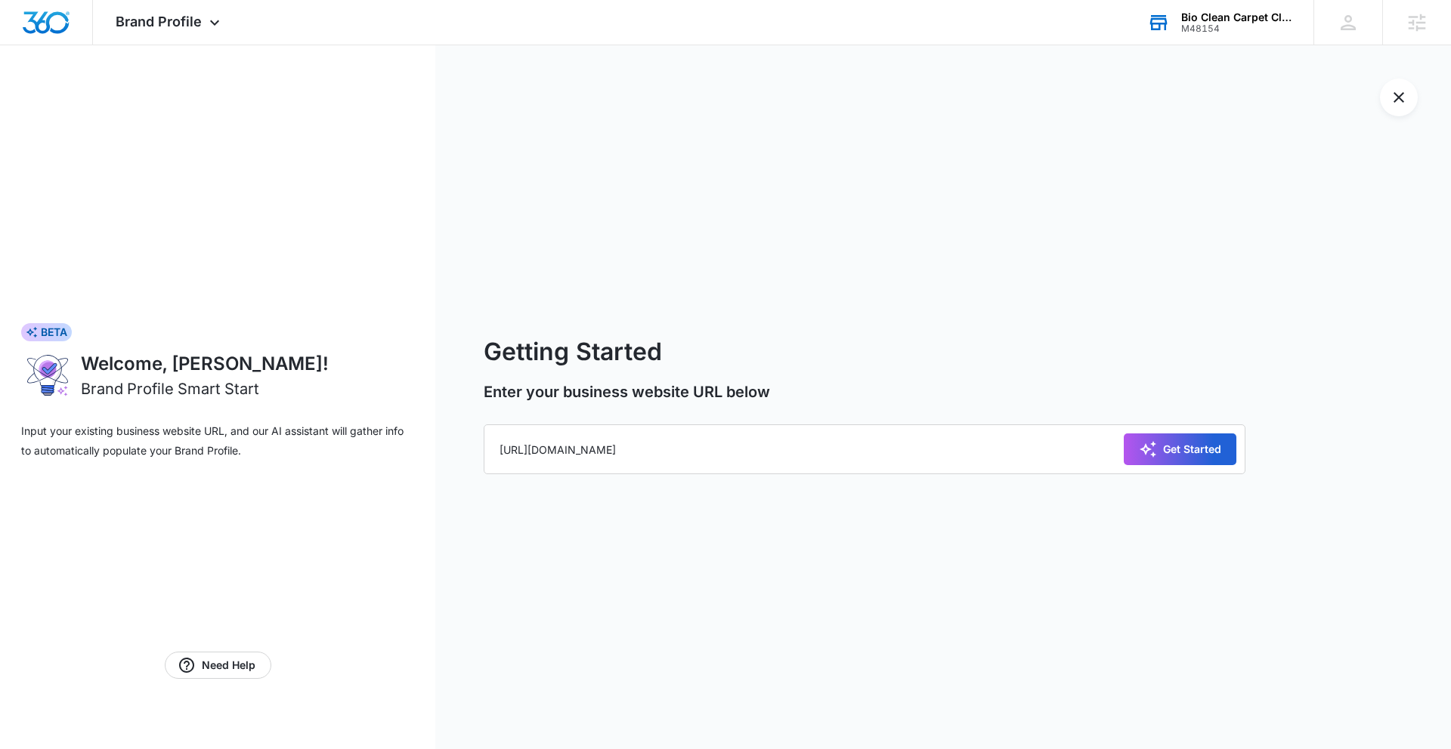
click at [1176, 450] on div "Get Started" at bounding box center [1180, 449] width 82 height 18
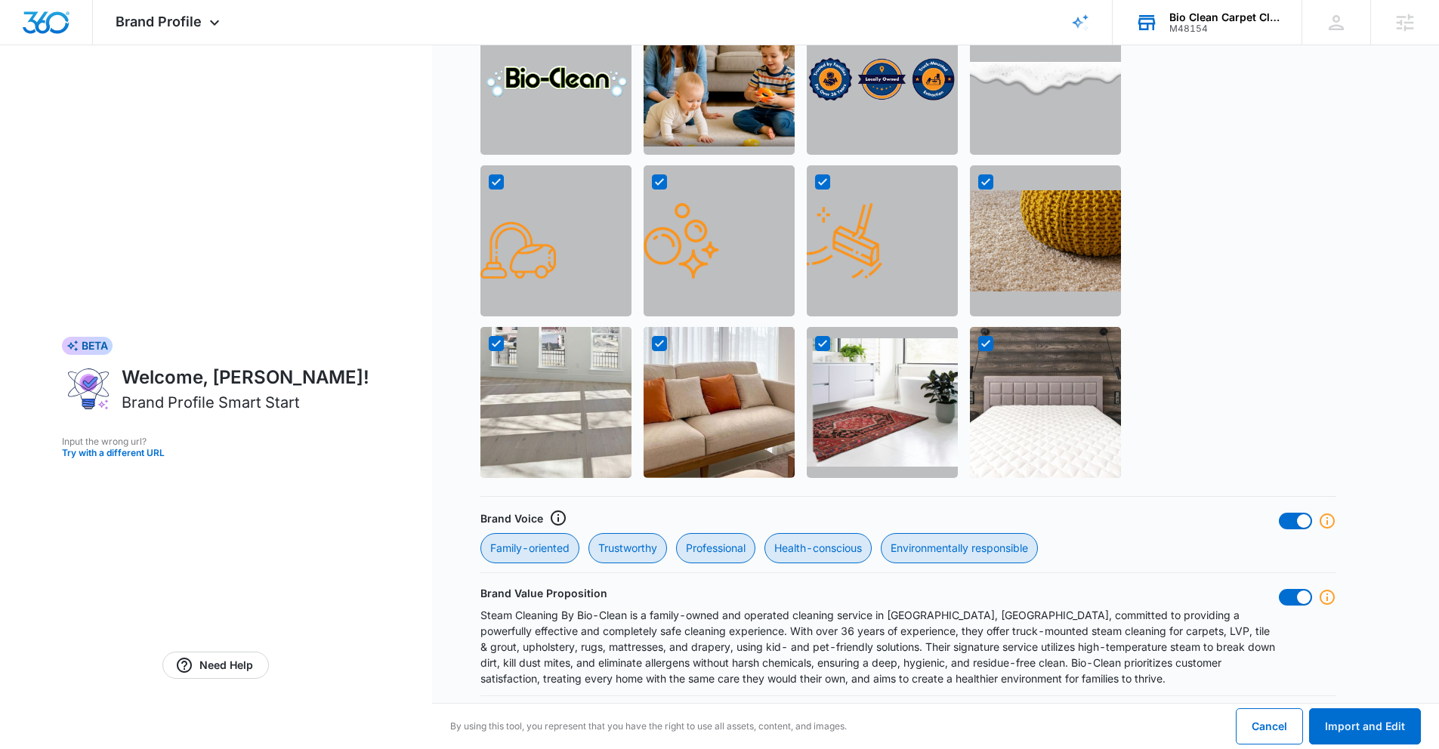
scroll to position [1146, 0]
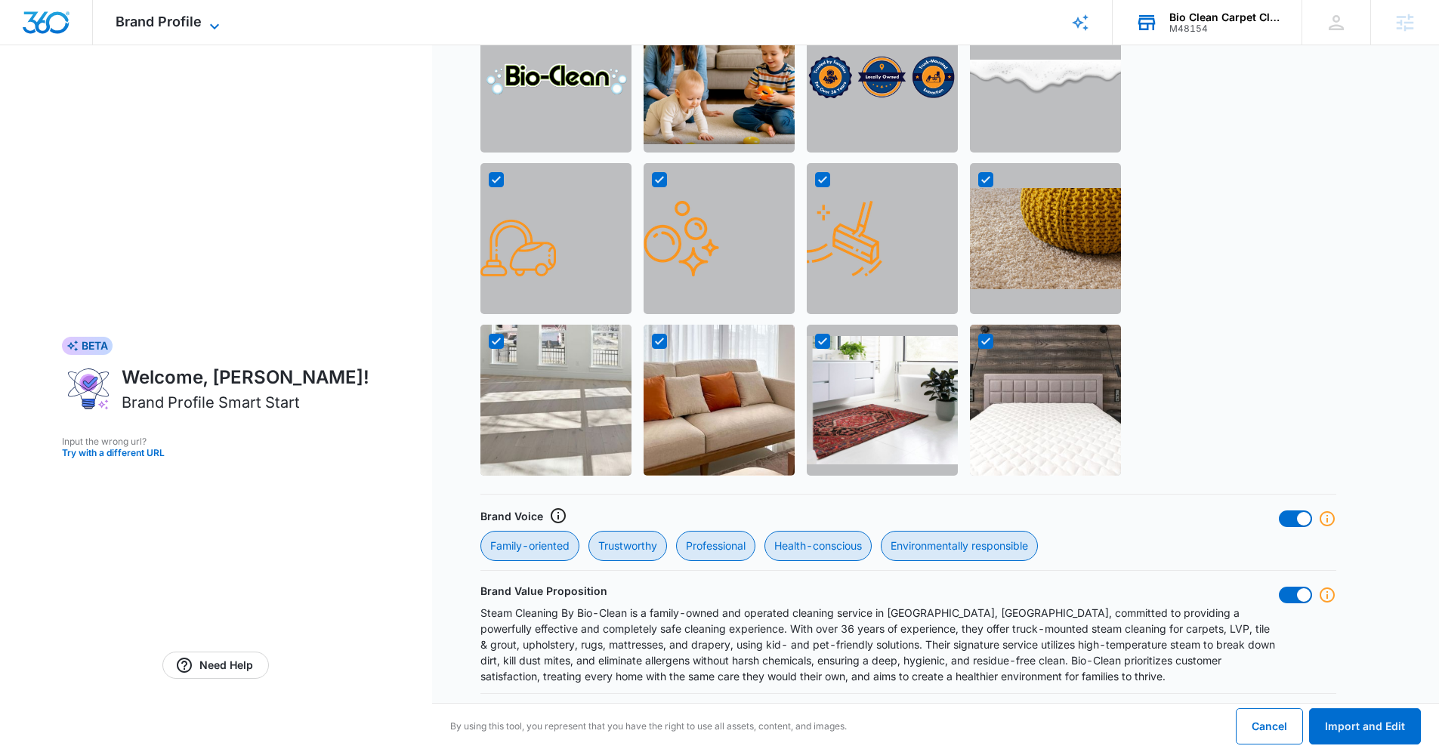
click at [162, 29] on span "Brand Profile" at bounding box center [159, 22] width 86 height 16
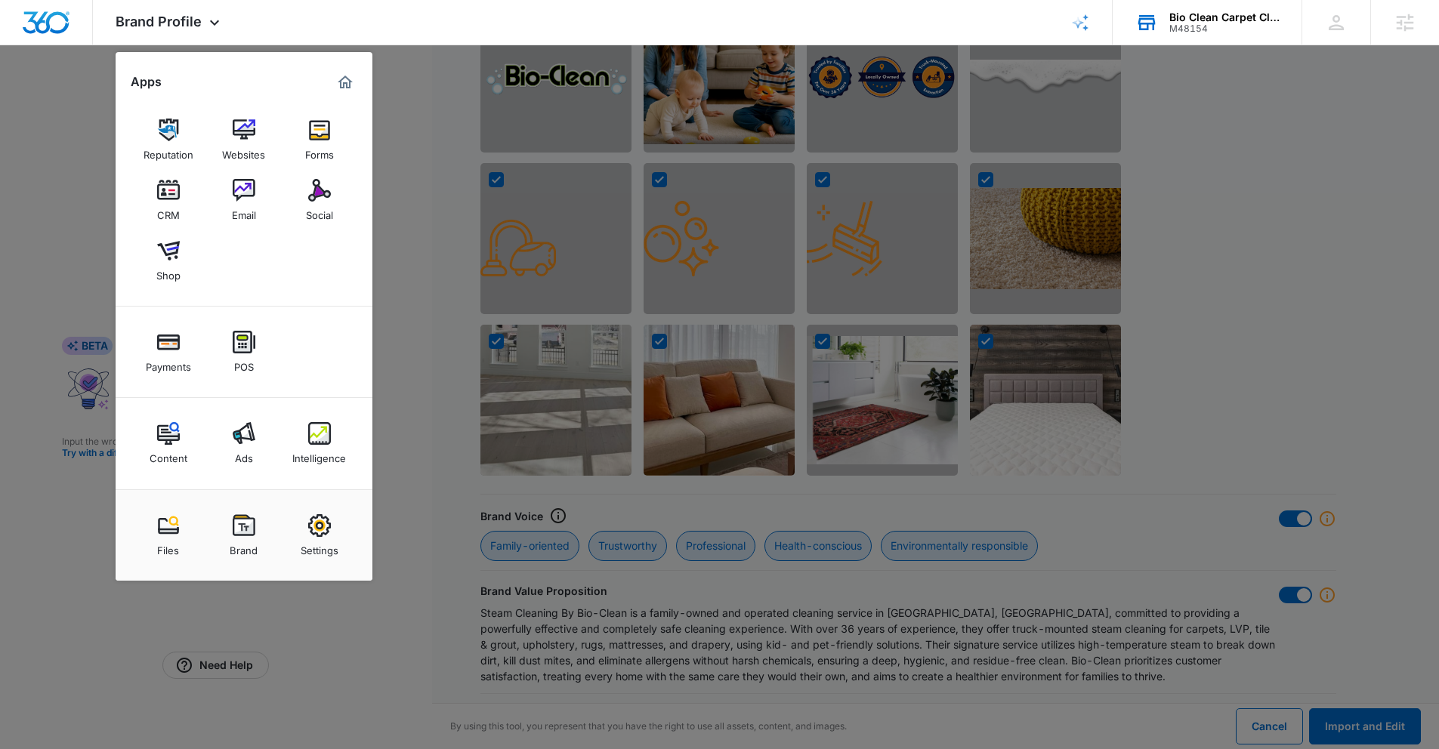
click at [400, 333] on div at bounding box center [719, 374] width 1439 height 749
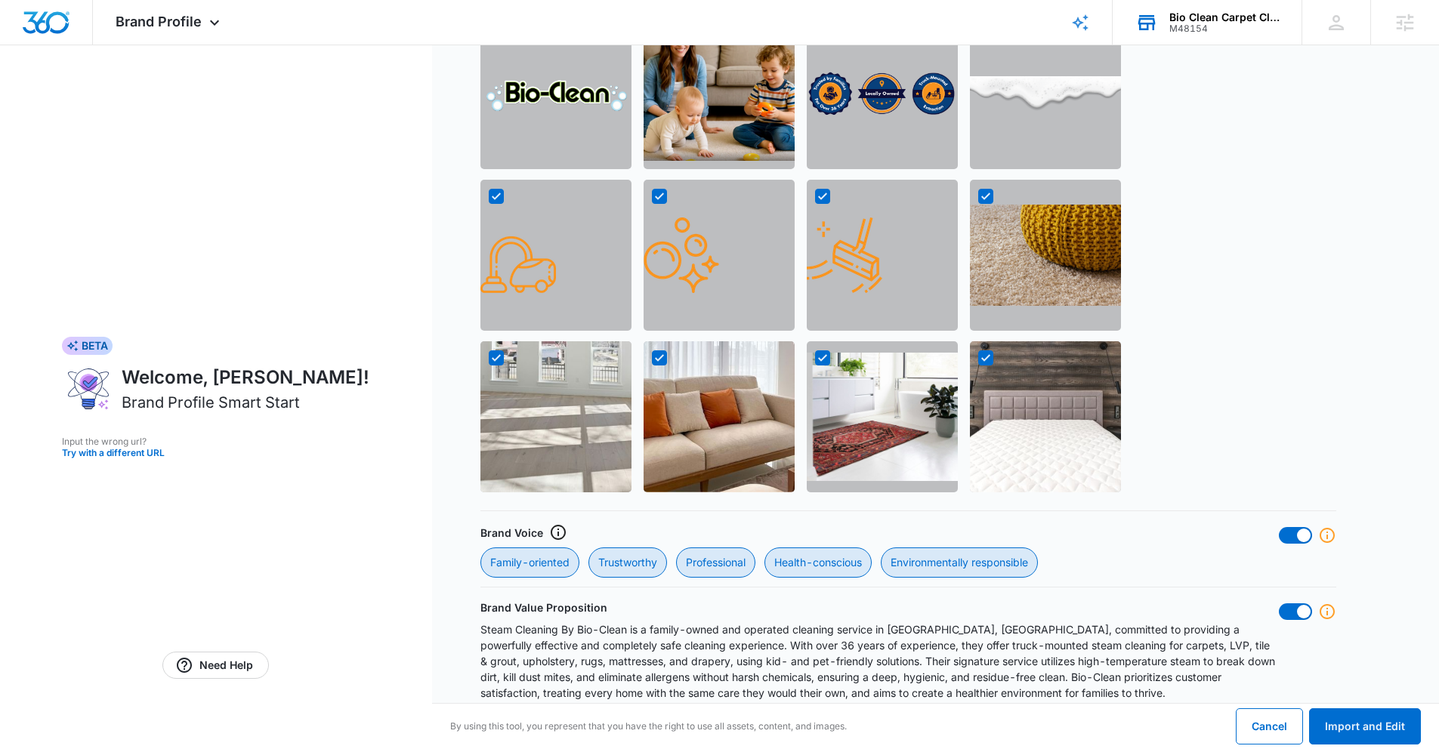
scroll to position [1128, 0]
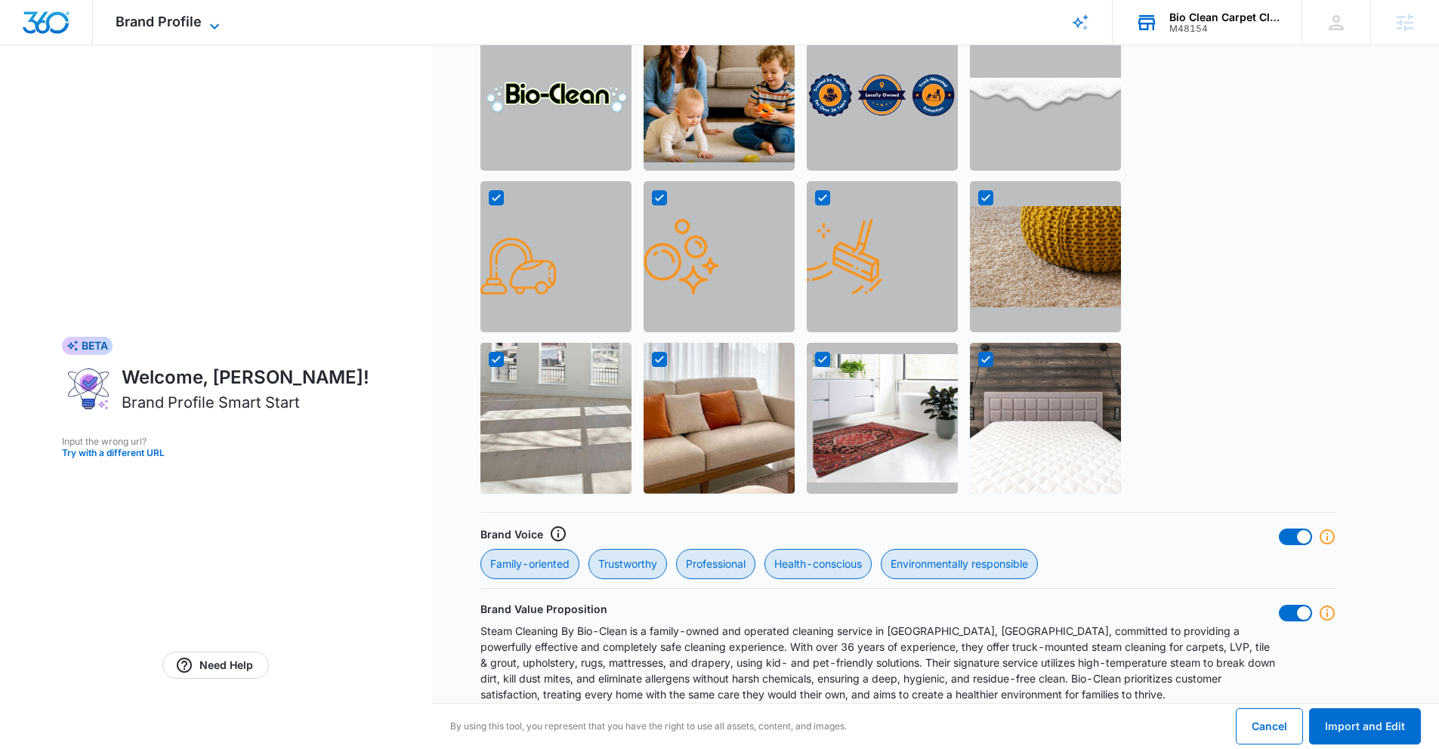
click at [174, 29] on span "Brand Profile" at bounding box center [159, 22] width 86 height 16
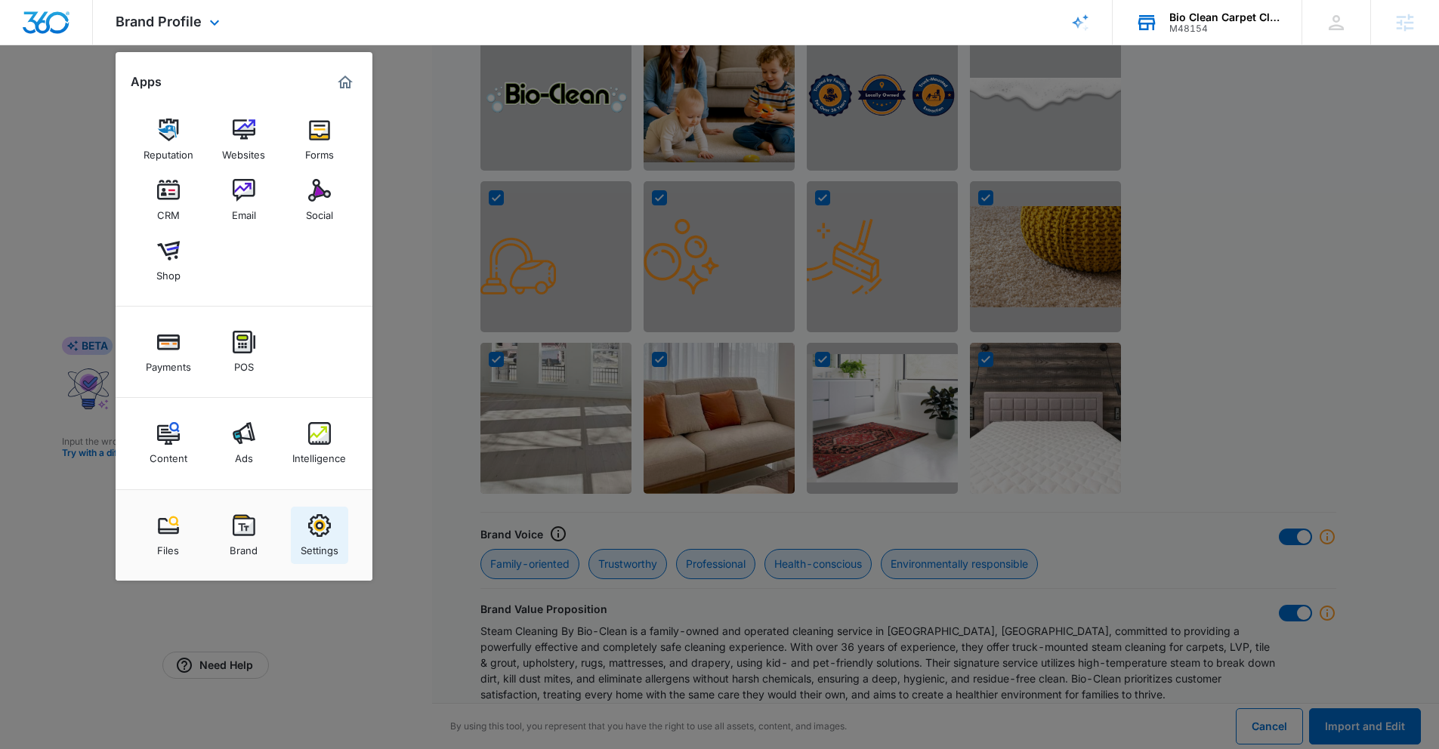
click at [311, 528] on img at bounding box center [319, 526] width 23 height 23
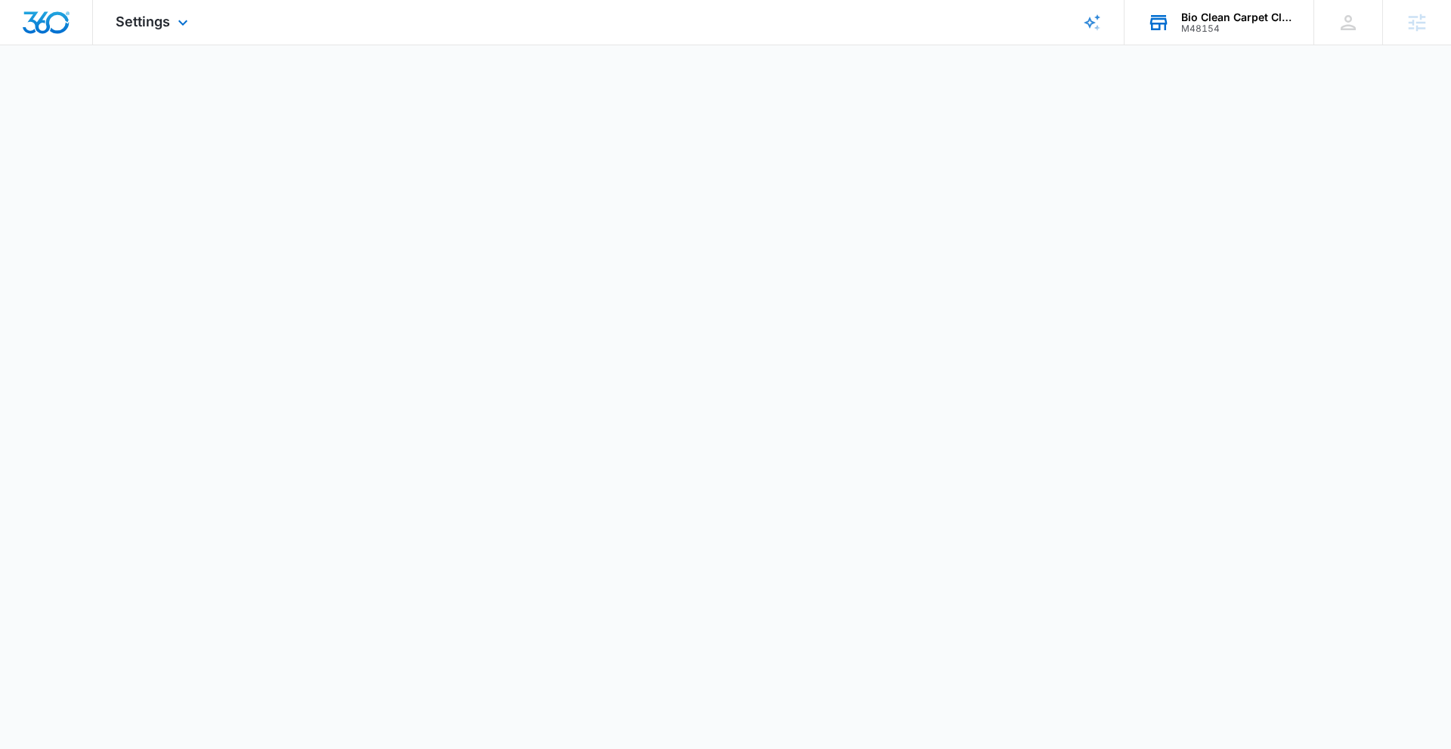
select select "46"
select select "US"
select select "America/New_York"
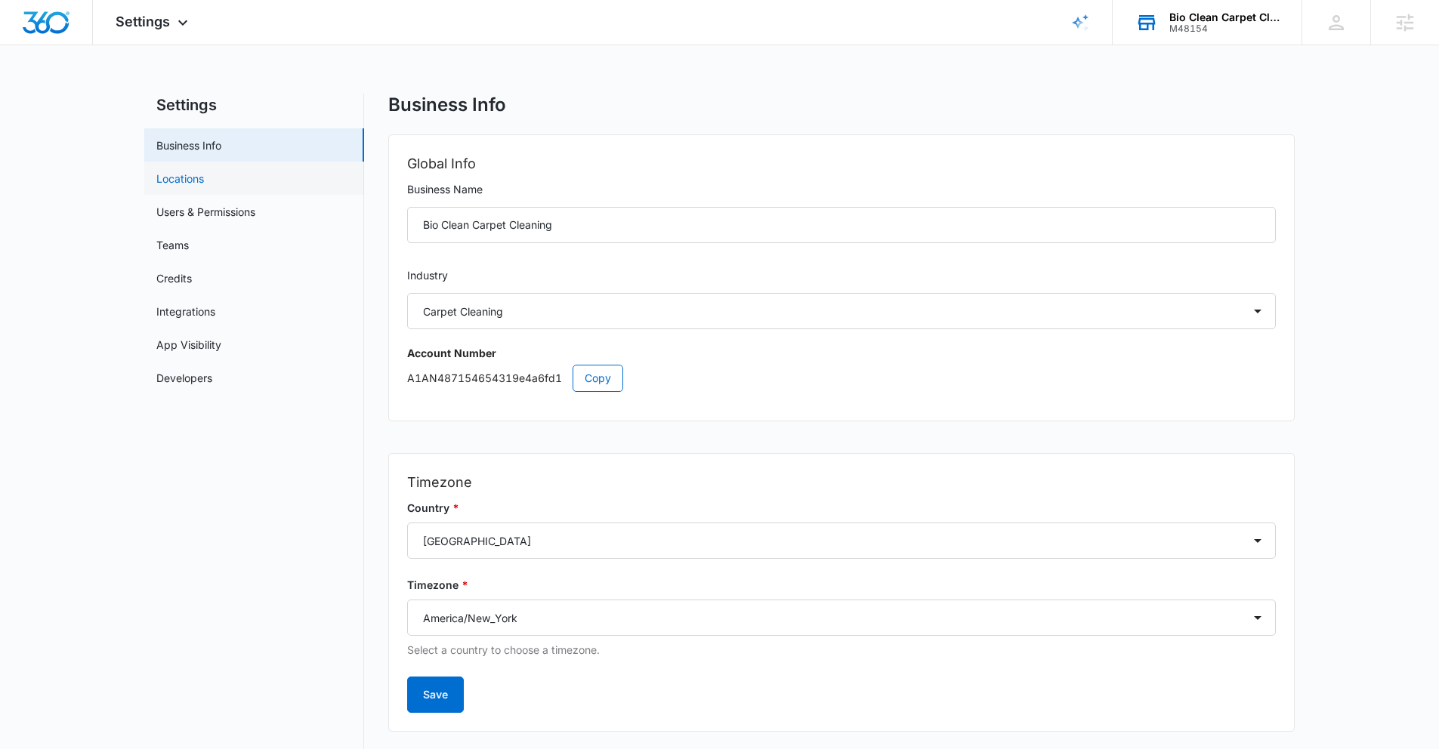
click at [193, 183] on link "Locations" at bounding box center [180, 179] width 48 height 16
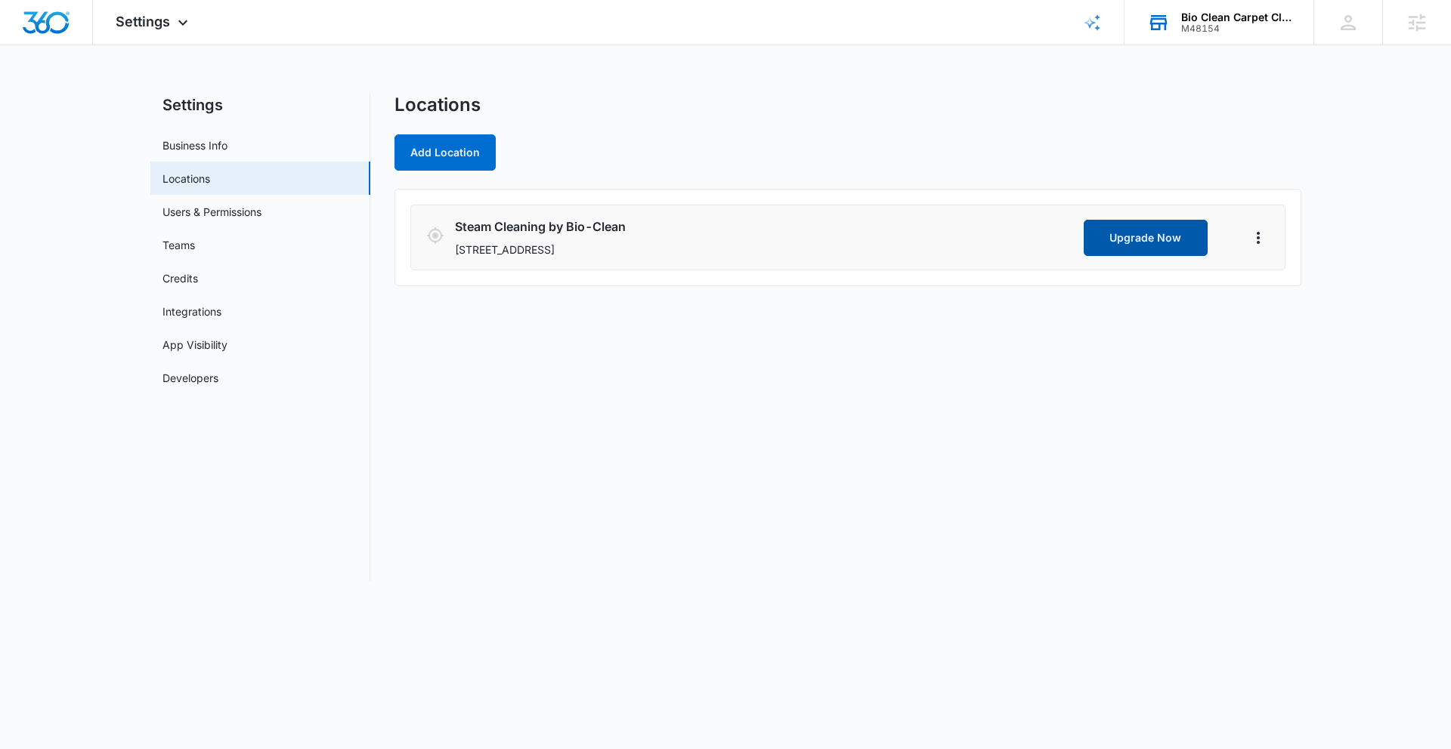
click at [1170, 240] on button "Upgrade Now" at bounding box center [1145, 238] width 124 height 36
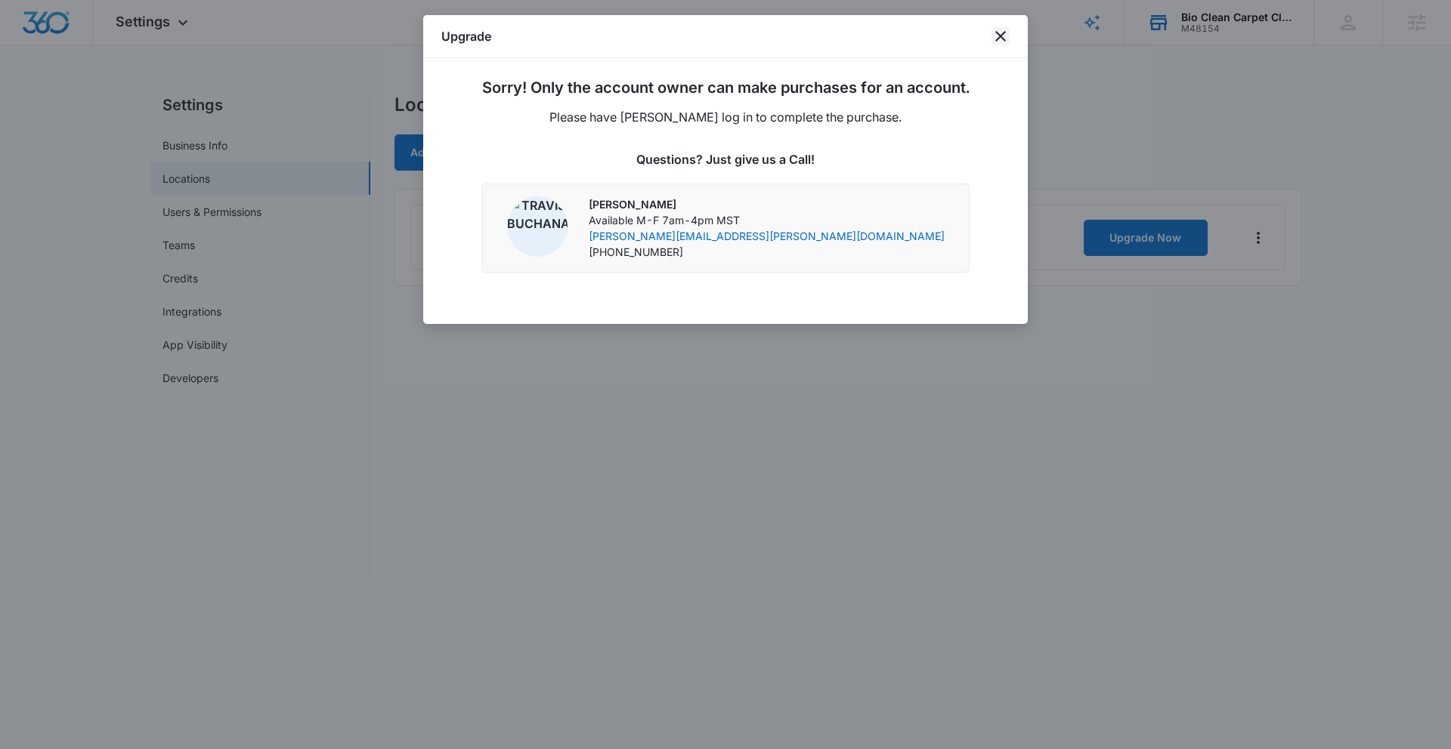
click at [997, 39] on icon "close" at bounding box center [1000, 36] width 11 height 11
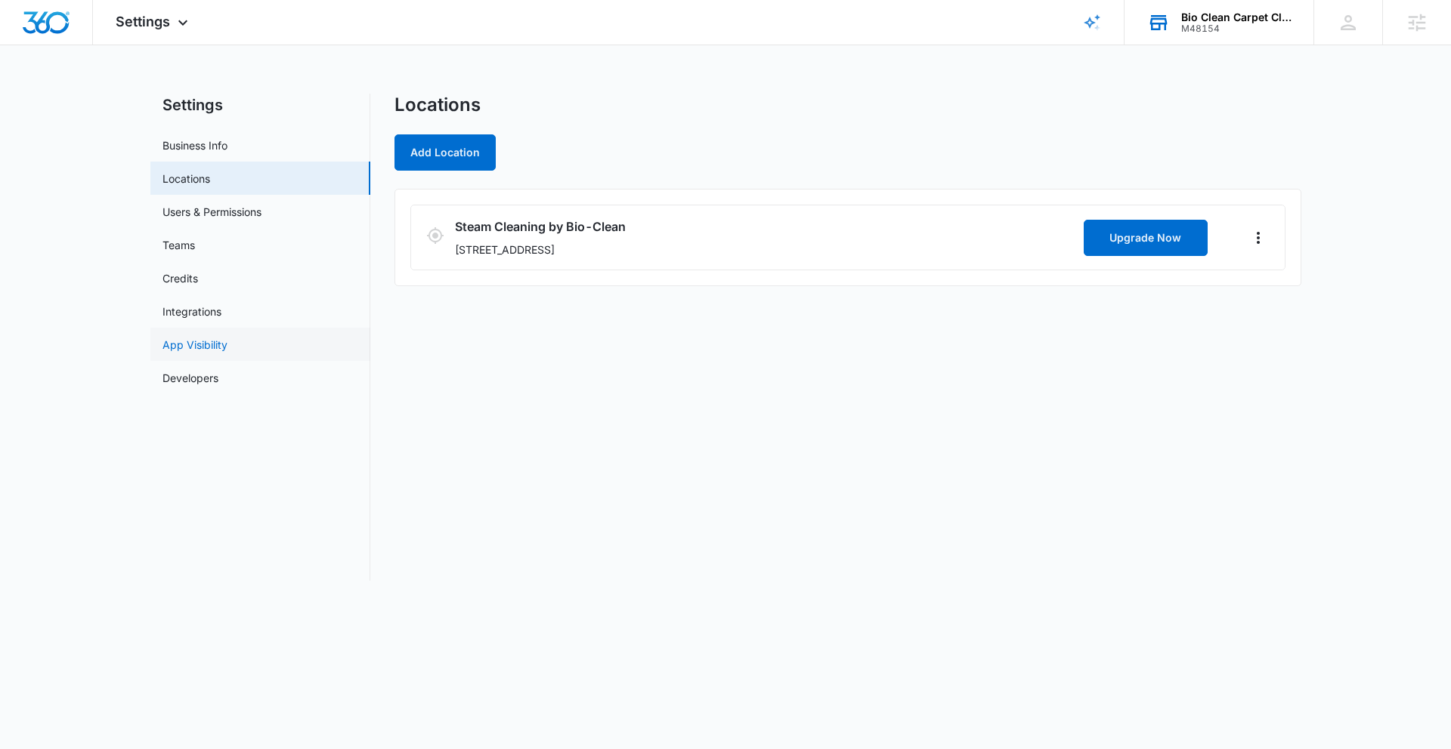
click at [210, 343] on link "App Visibility" at bounding box center [194, 345] width 65 height 16
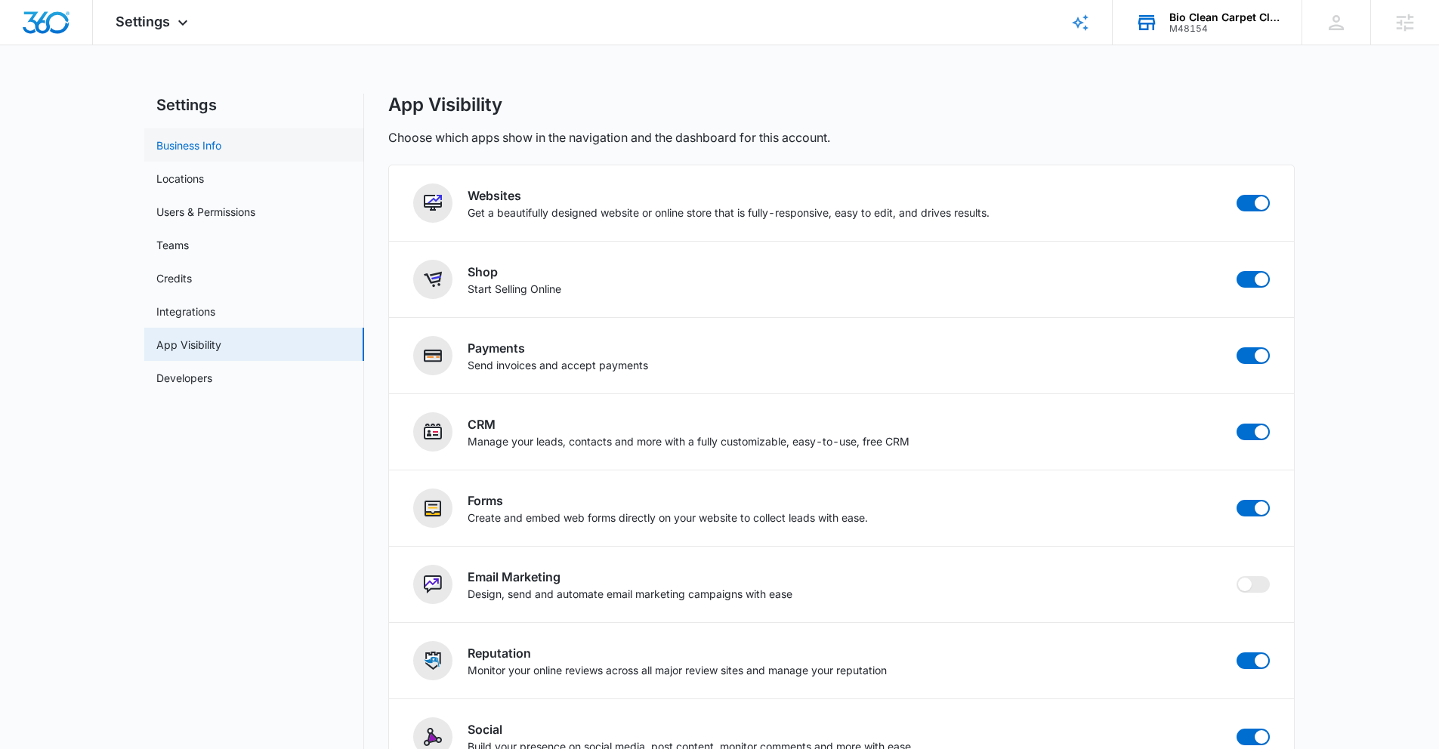
click at [218, 142] on link "Business Info" at bounding box center [188, 146] width 65 height 16
select select "46"
select select "US"
select select "America/New_York"
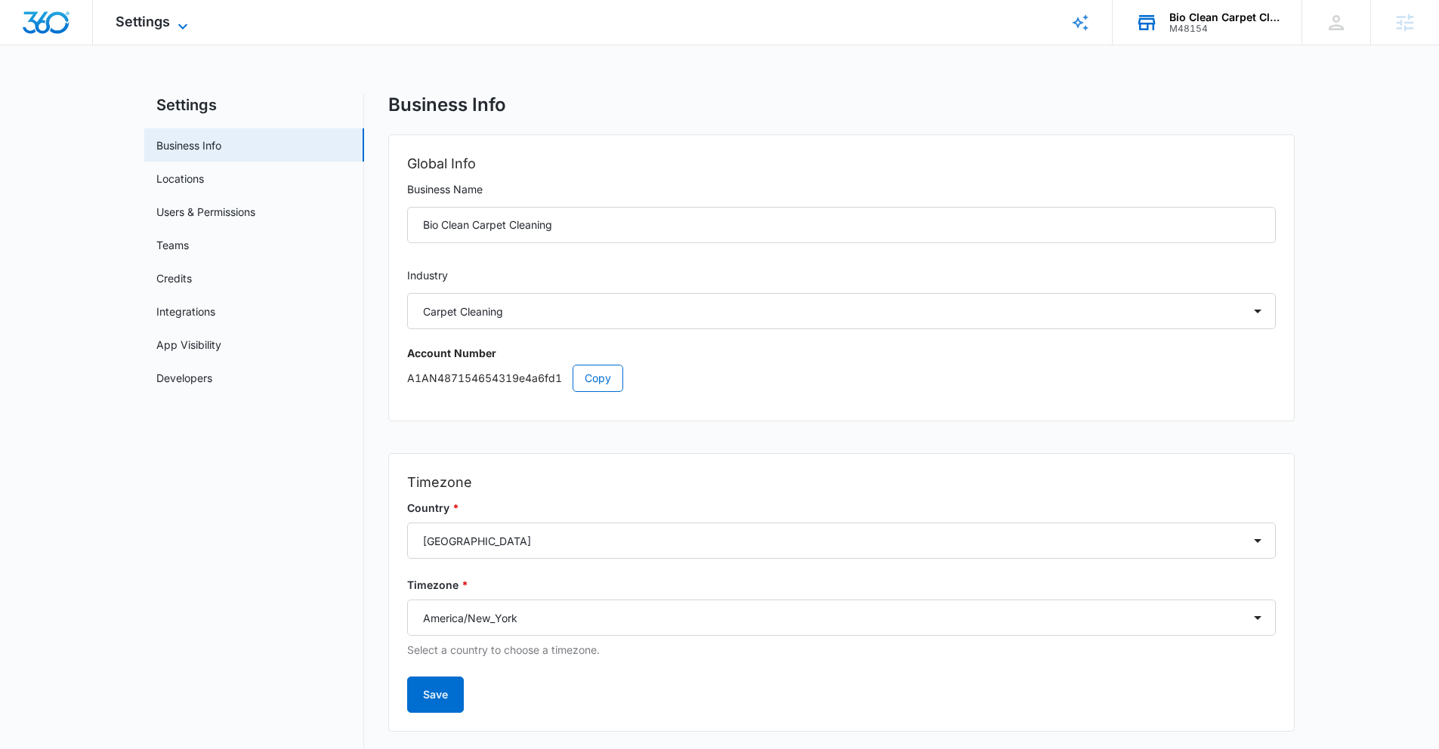
click at [159, 18] on span "Settings" at bounding box center [143, 22] width 54 height 16
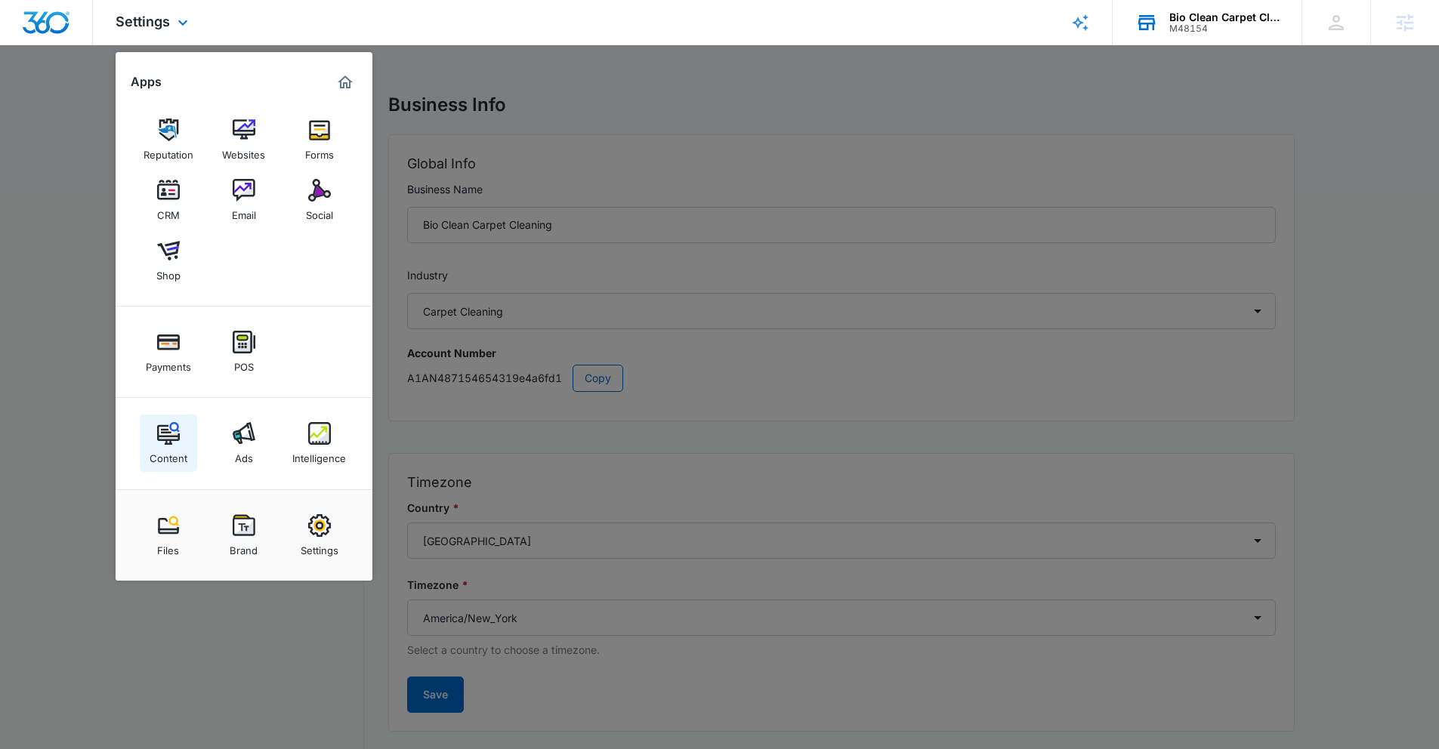
click at [175, 433] on img at bounding box center [168, 433] width 23 height 23
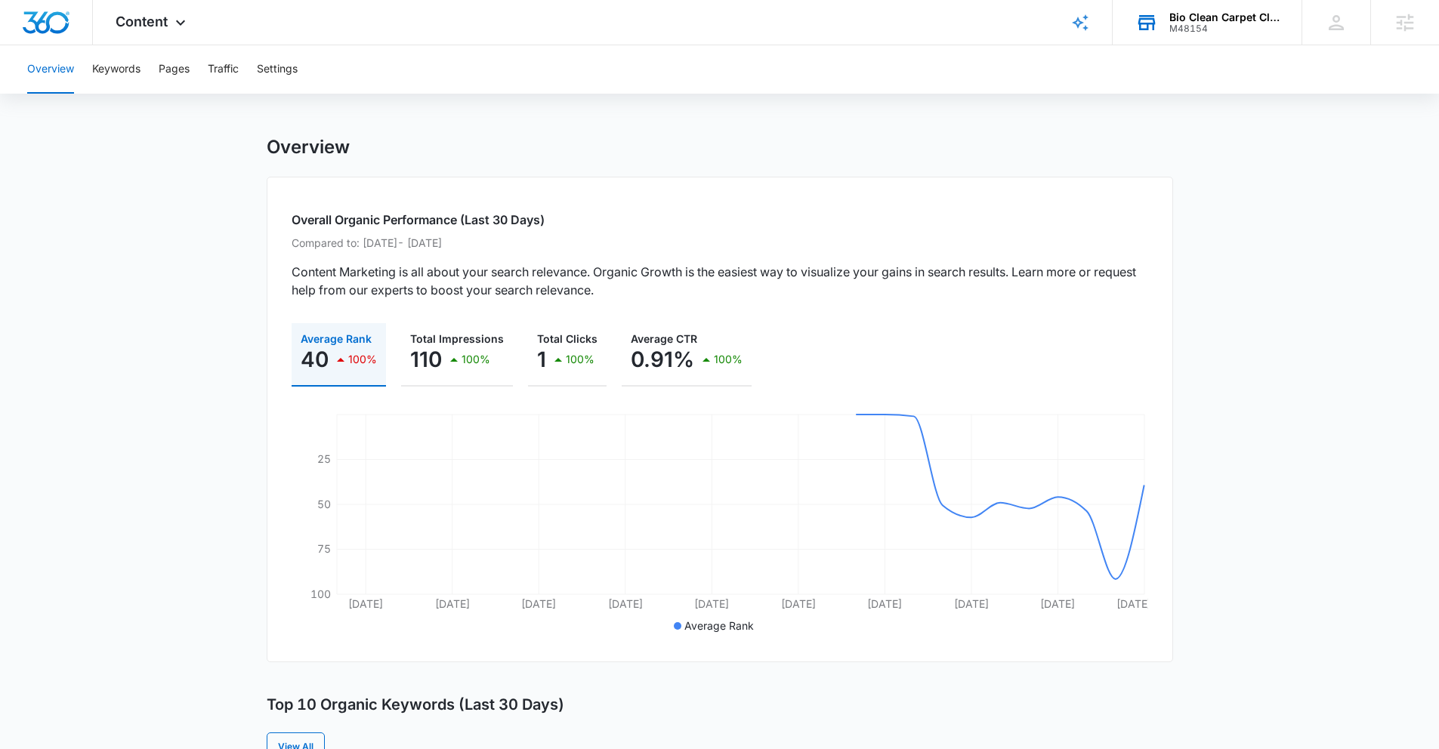
scroll to position [59, 0]
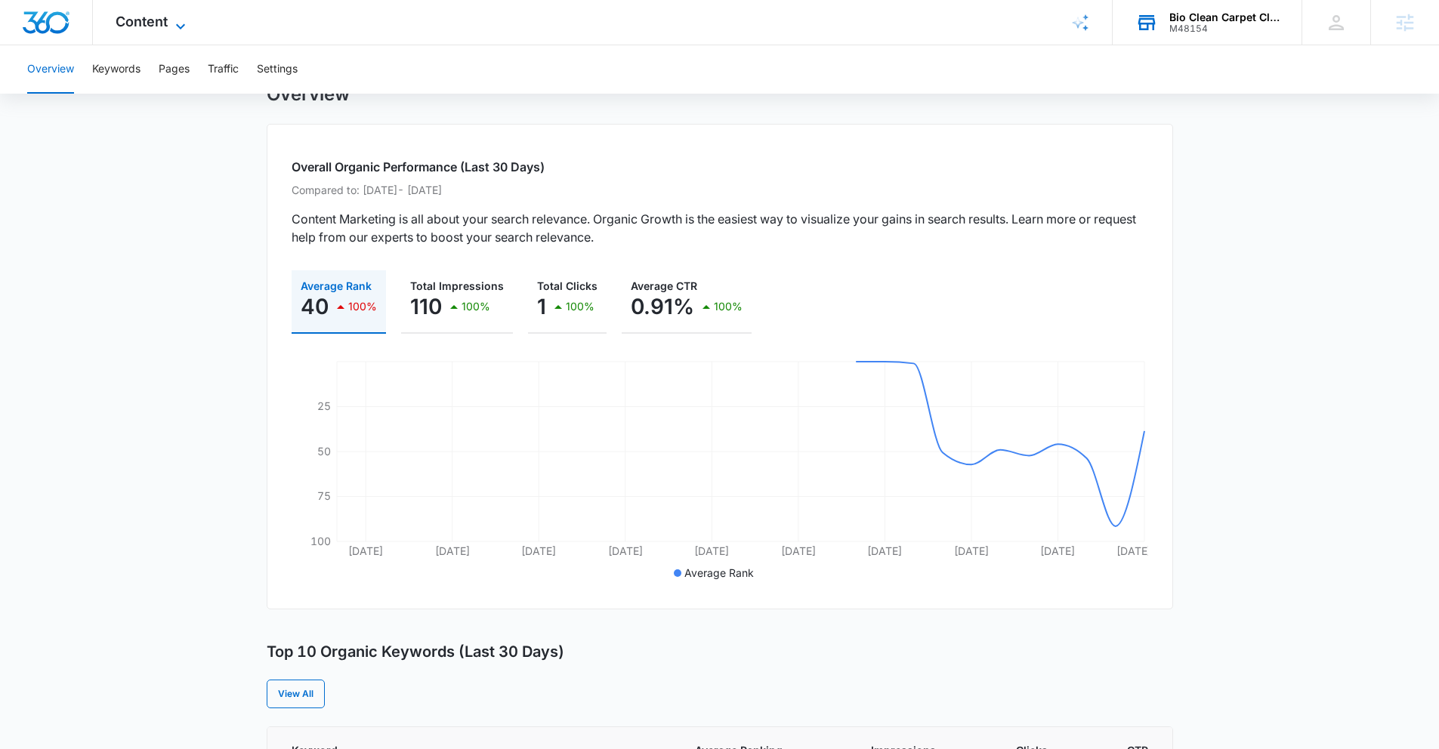
click at [134, 23] on span "Content" at bounding box center [142, 22] width 52 height 16
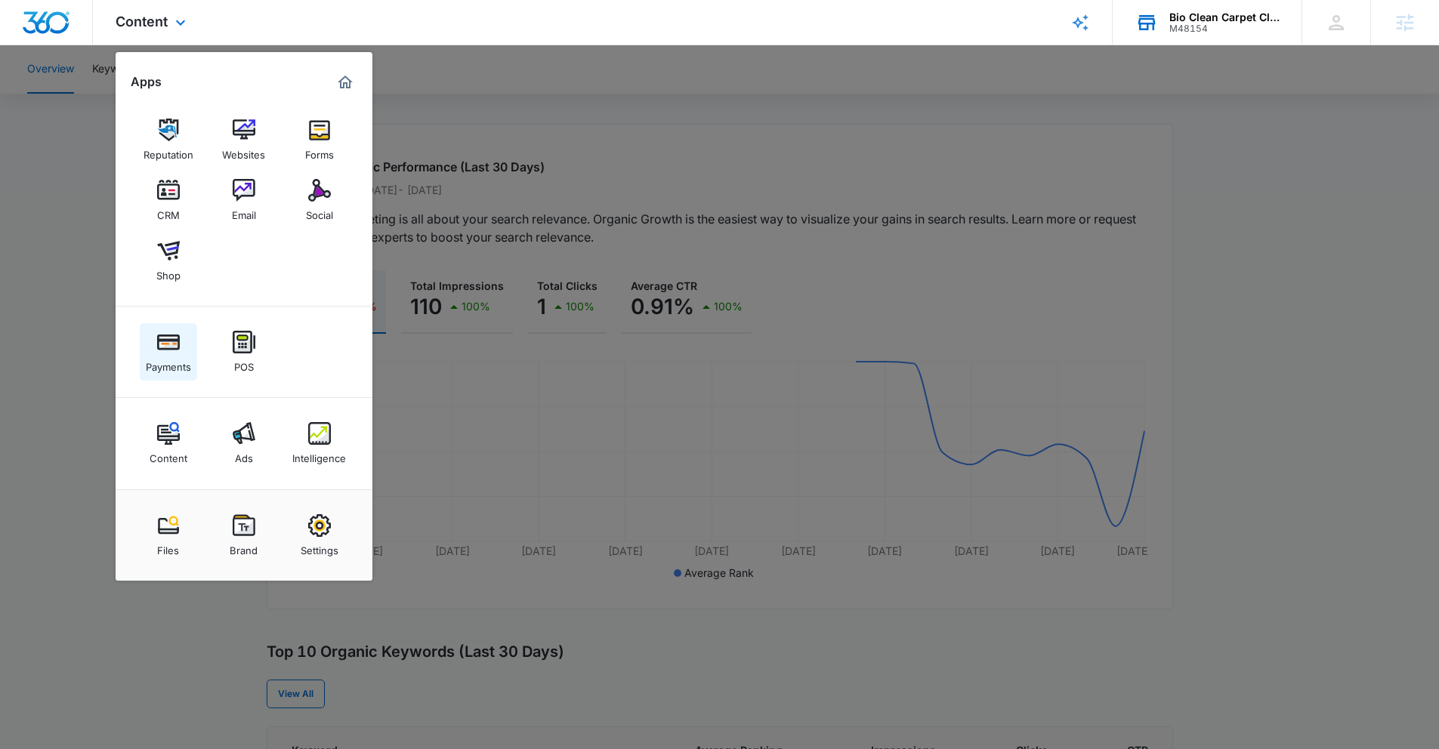
click at [183, 337] on link "Payments" at bounding box center [168, 351] width 57 height 57
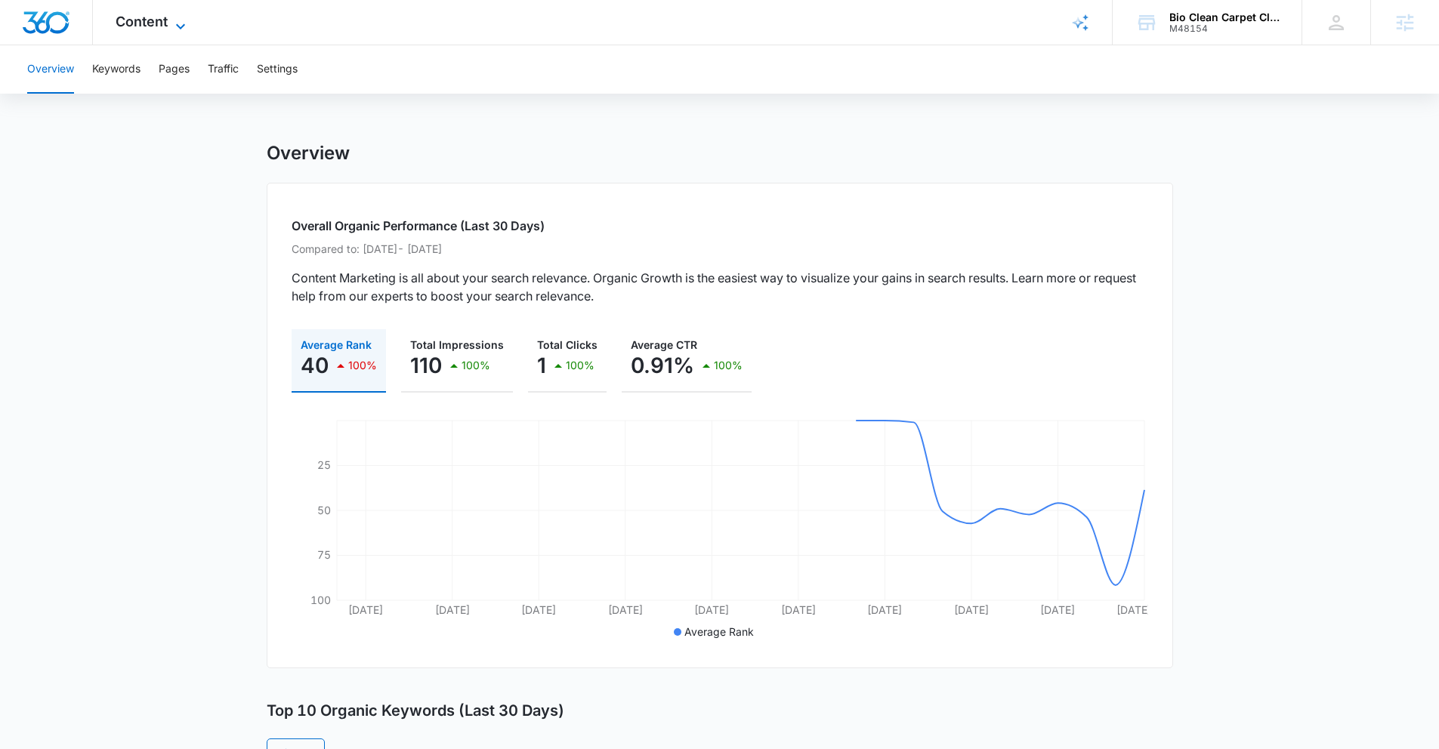
click at [131, 24] on span "Content" at bounding box center [142, 22] width 52 height 16
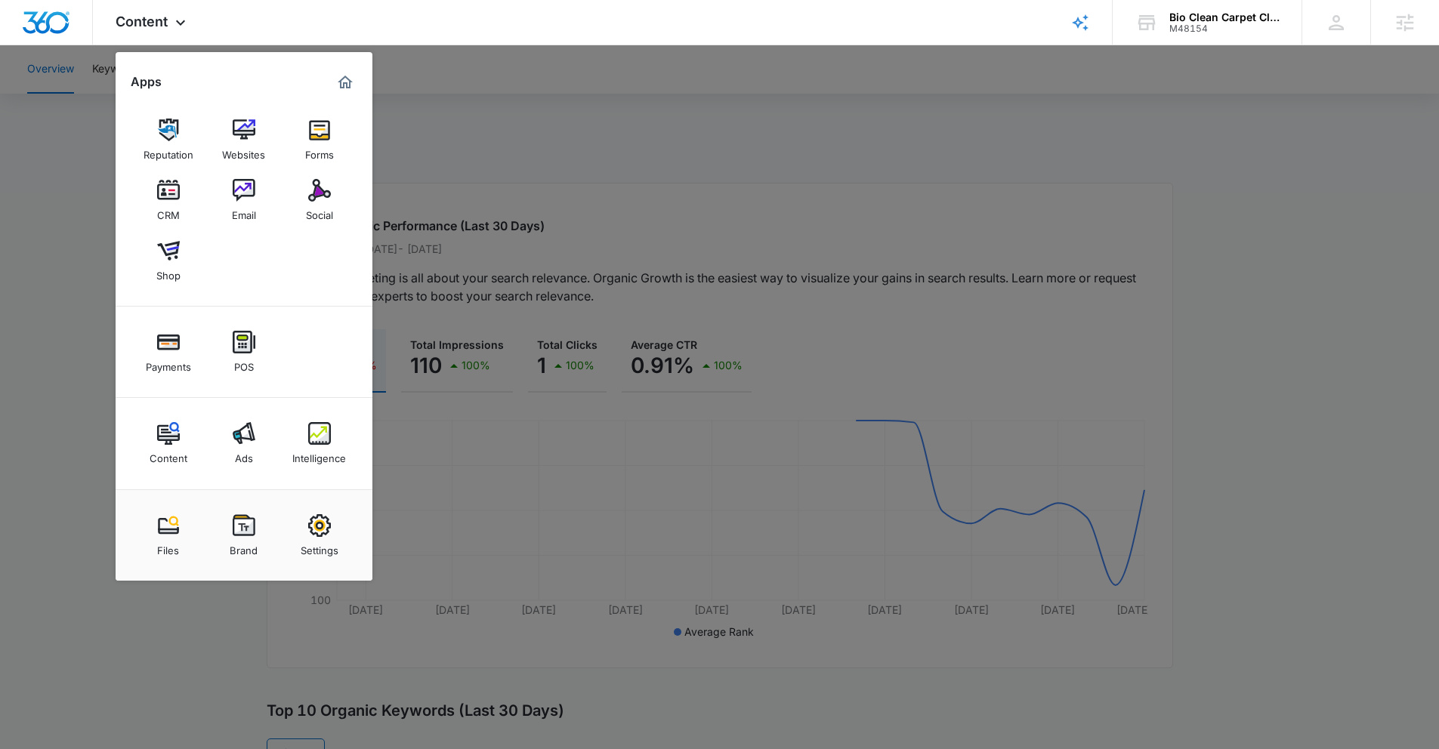
click at [248, 530] on img at bounding box center [244, 526] width 23 height 23
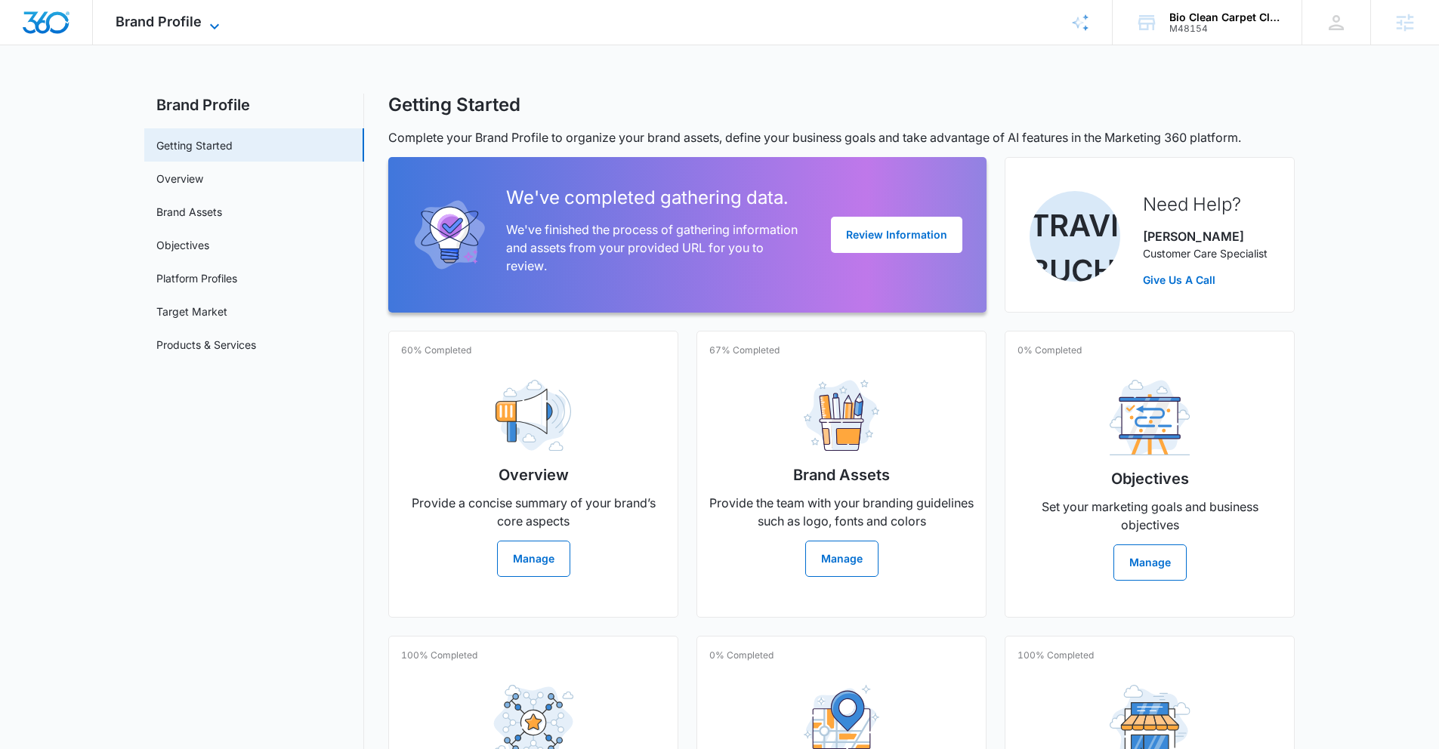
click at [167, 26] on span "Brand Profile" at bounding box center [159, 22] width 86 height 16
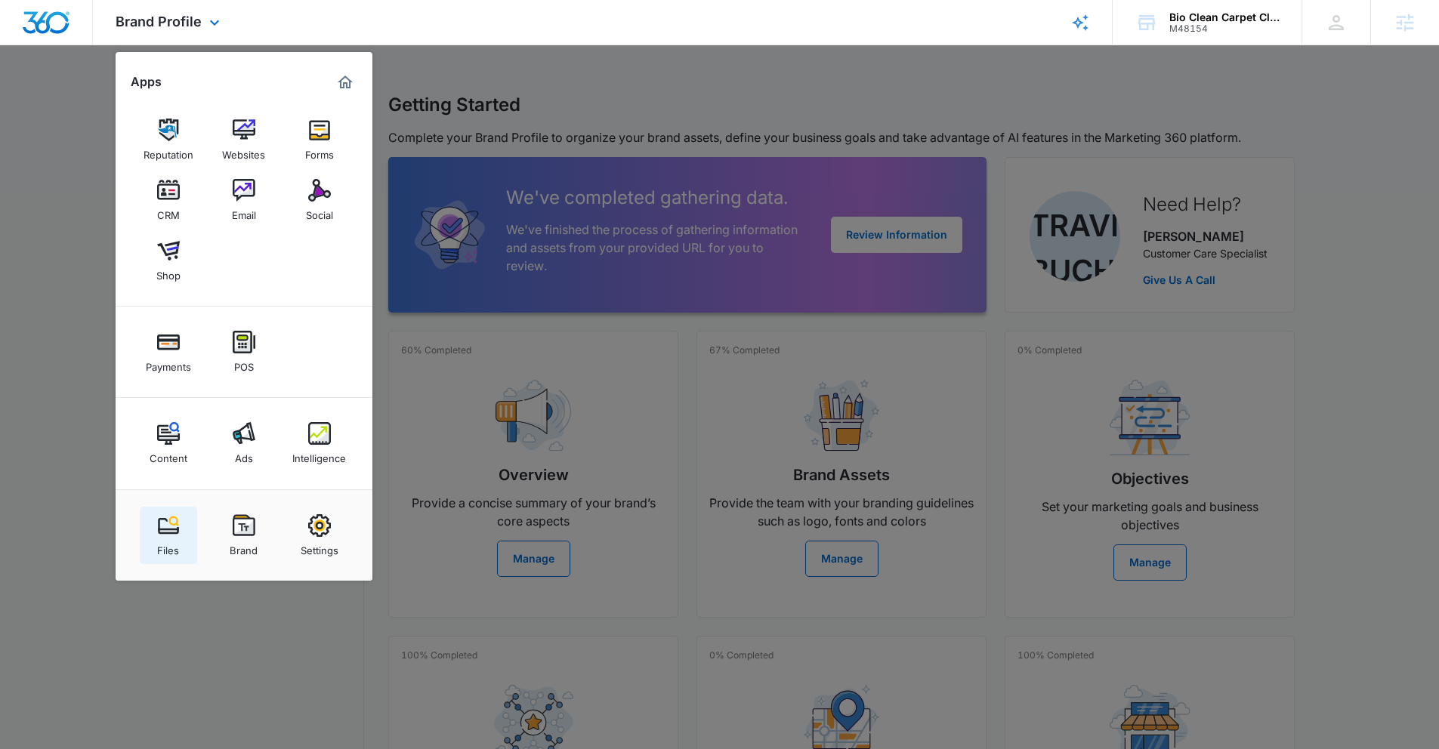
click at [169, 526] on img at bounding box center [168, 526] width 23 height 23
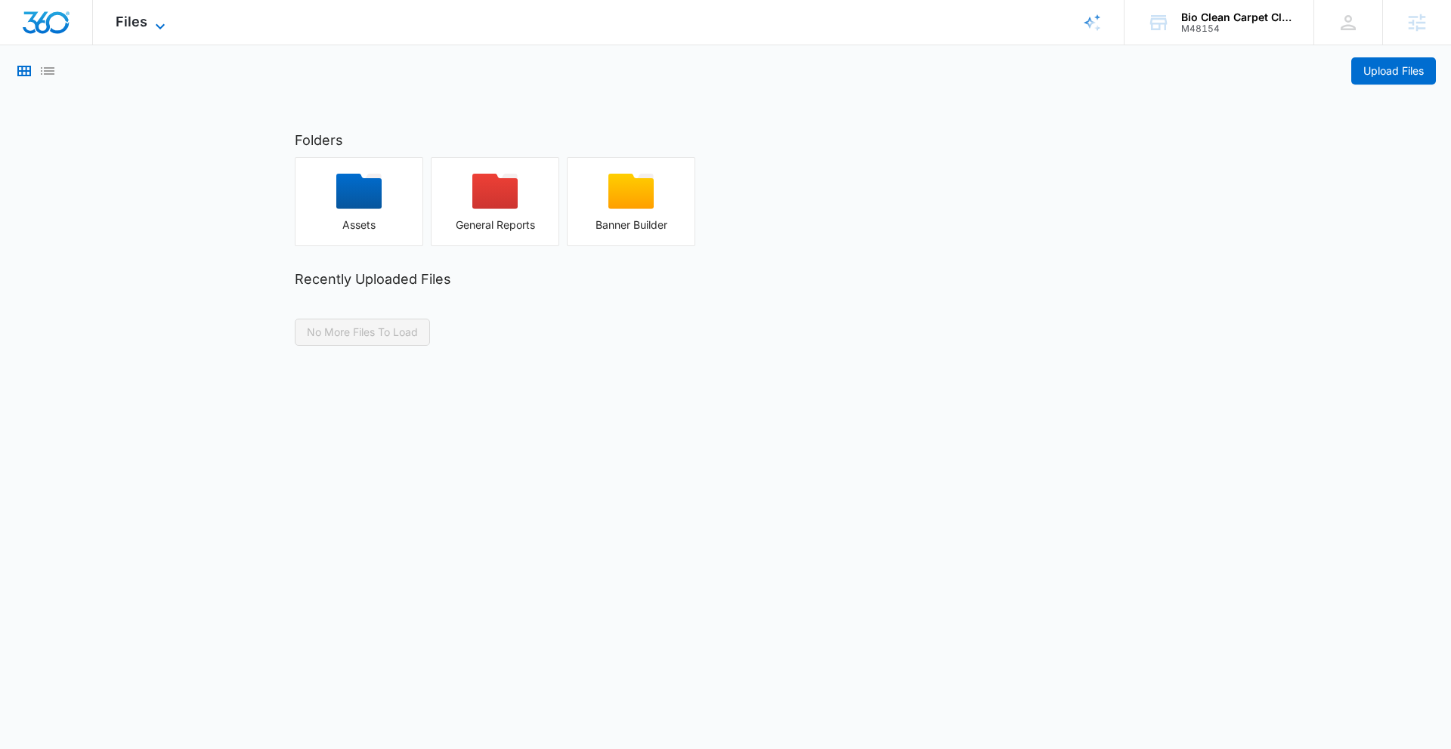
click at [143, 25] on span "Files" at bounding box center [132, 22] width 32 height 16
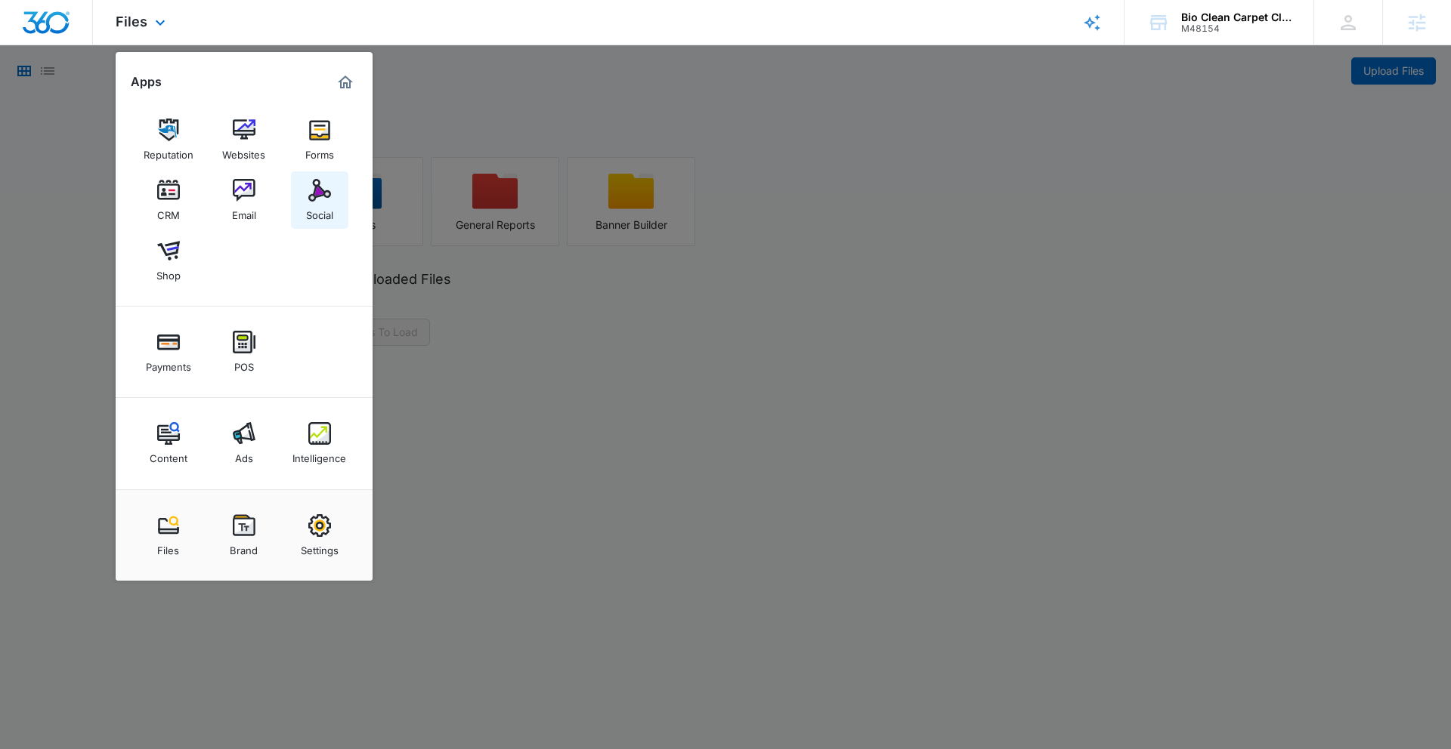
click at [314, 203] on div "Social" at bounding box center [319, 212] width 27 height 20
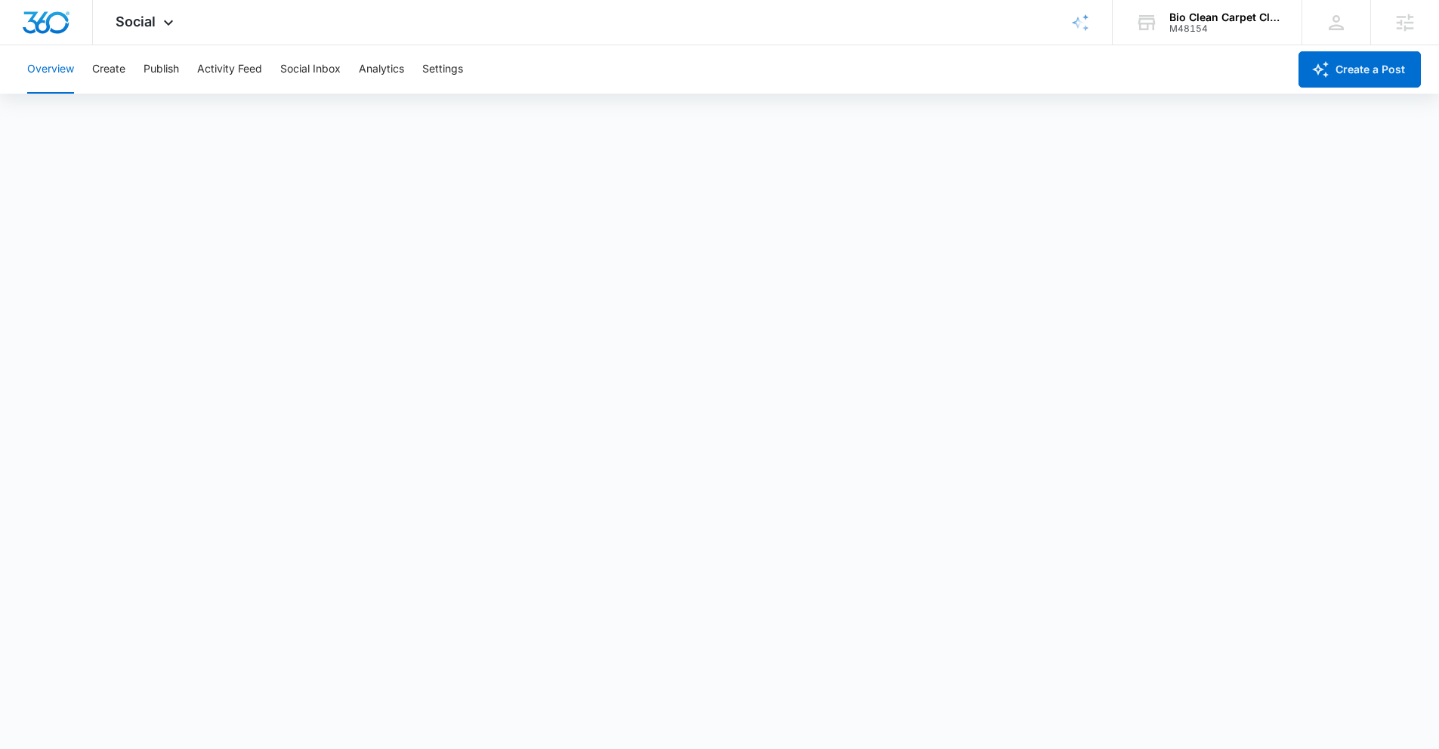
scroll to position [4, 0]
